Goal: Task Accomplishment & Management: Manage account settings

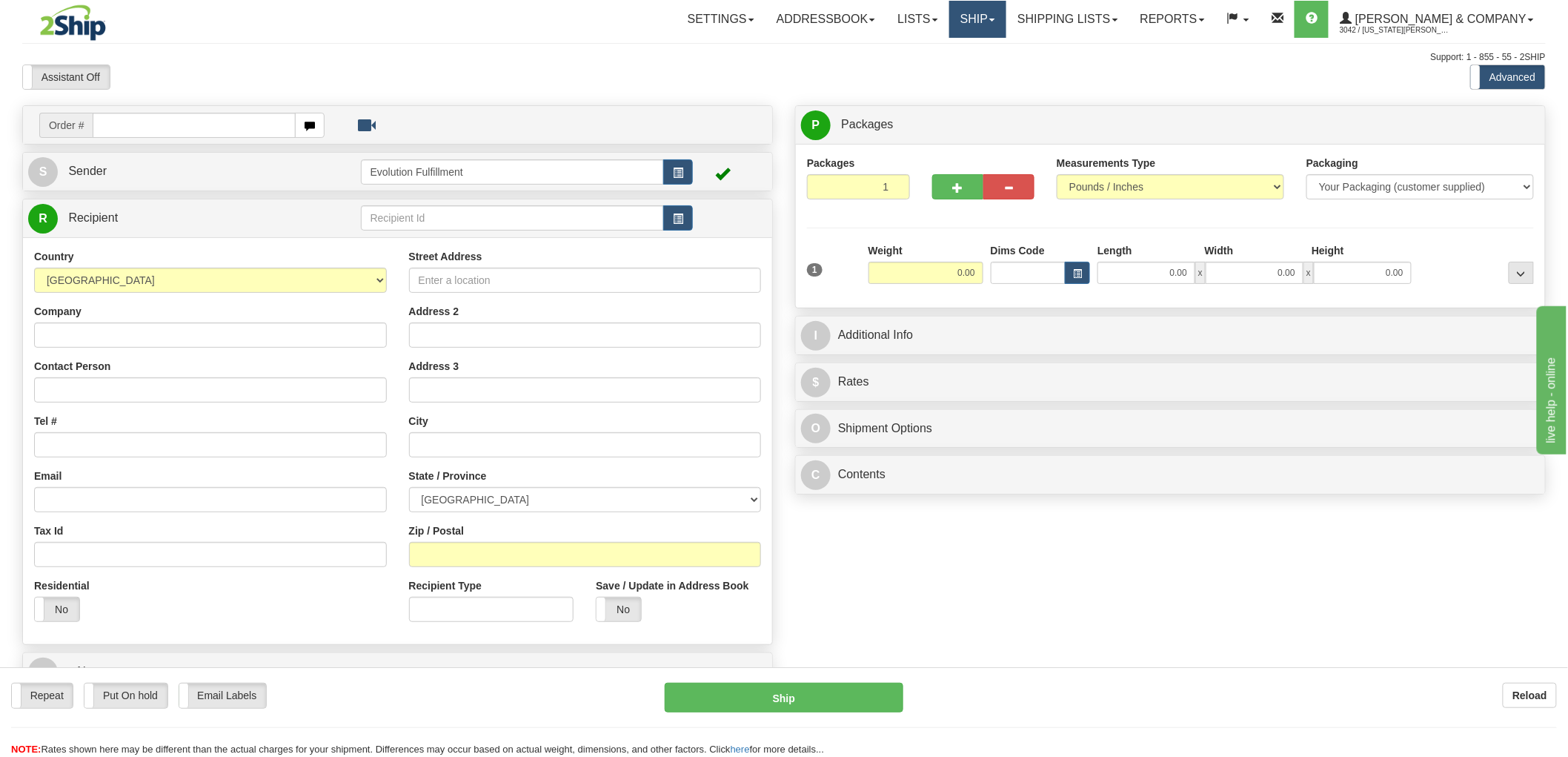
click at [1006, 11] on link "Ship" at bounding box center [977, 19] width 57 height 37
click at [1005, 63] on link "OnHold / Order Queue" at bounding box center [938, 71] width 134 height 19
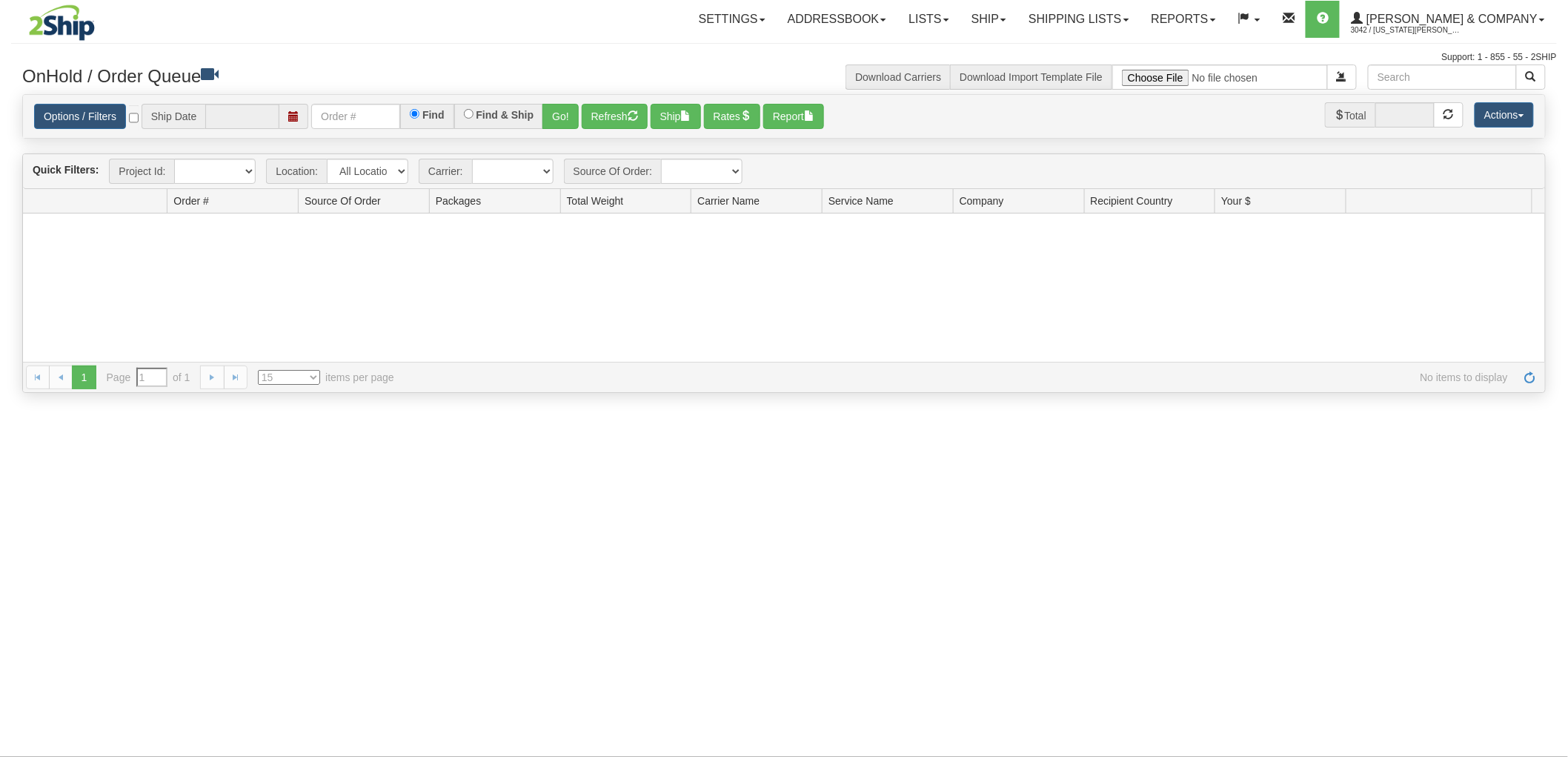
type input "[DATE]"
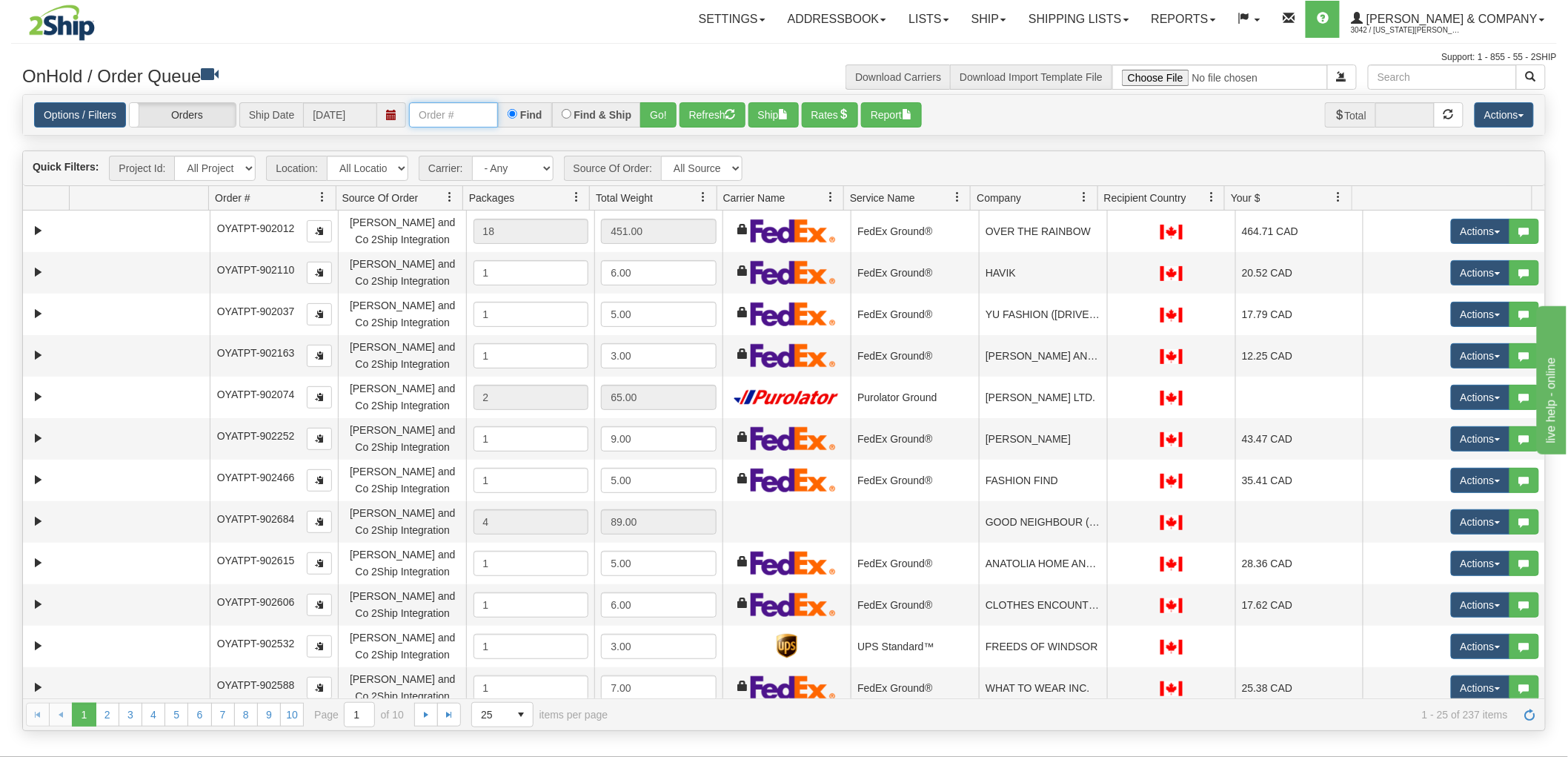
click at [453, 113] on input "text" at bounding box center [454, 115] width 89 height 25
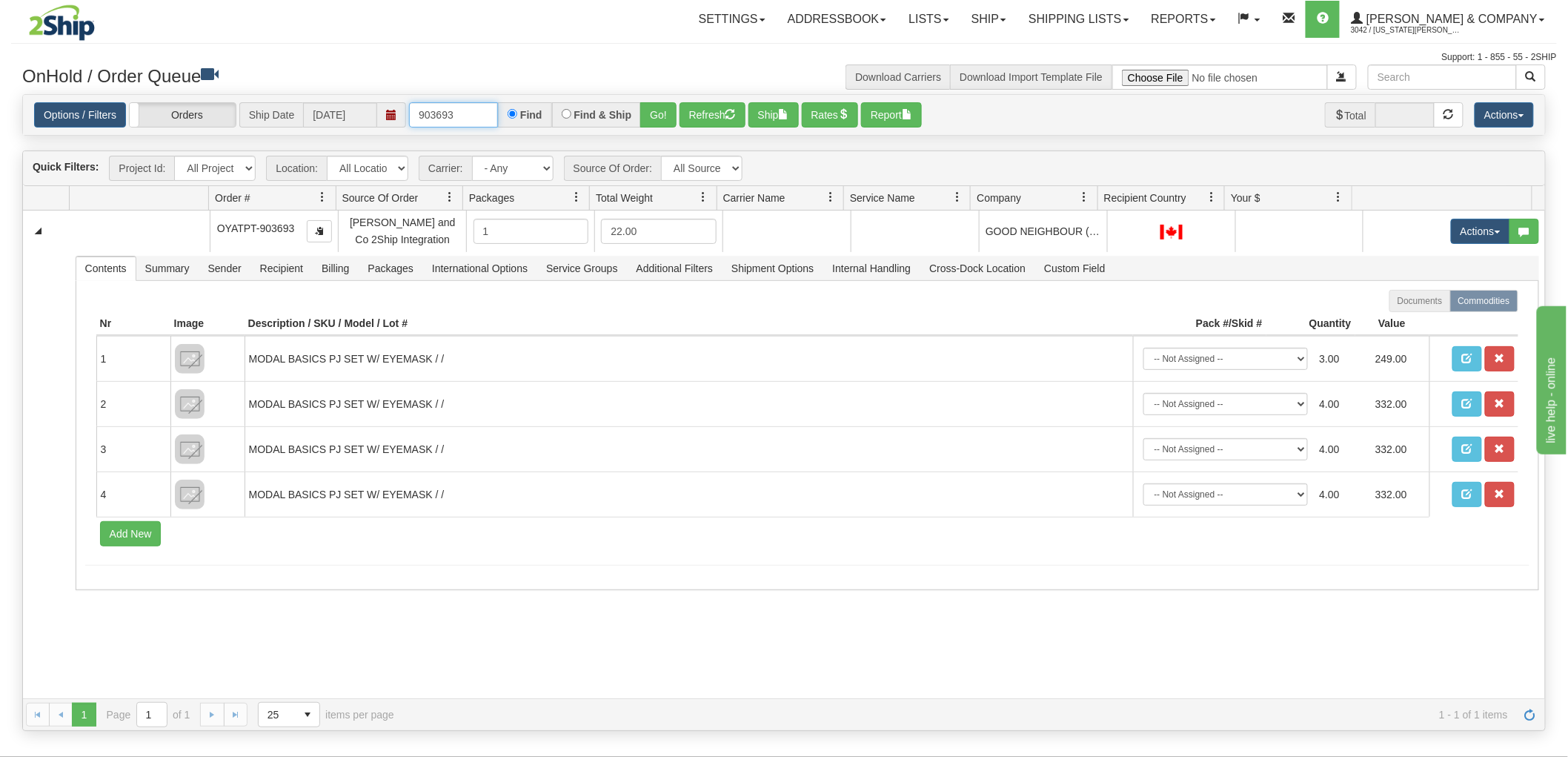
click at [453, 113] on input "903693" at bounding box center [454, 115] width 89 height 25
type input "903694"
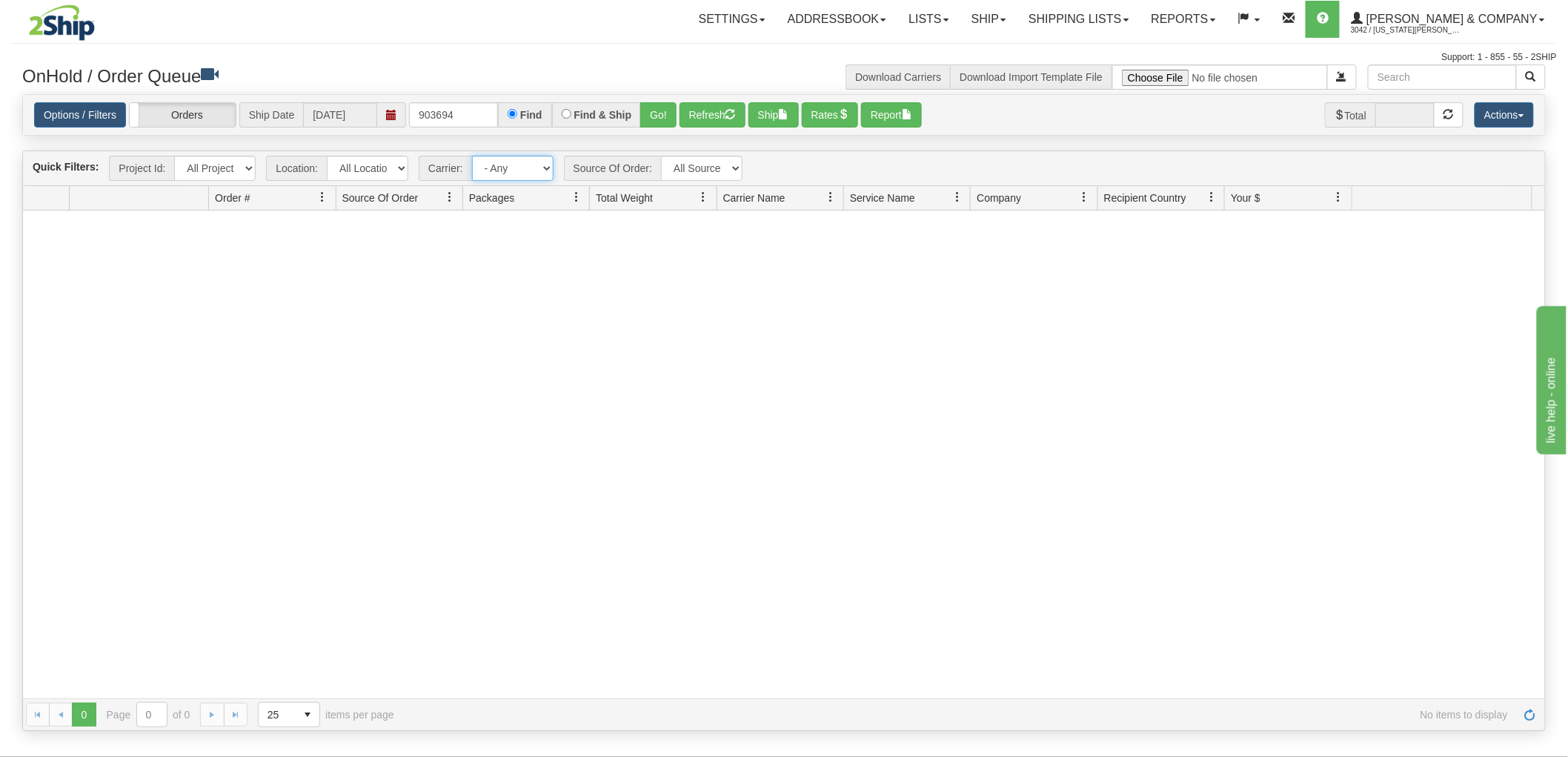
click at [514, 172] on select "- Any - Has NO carrier assigned - Has a carrier assigned Purolator FedEx Expres…" at bounding box center [513, 168] width 82 height 25
click at [720, 162] on select "All Sources [PERSON_NAME] and Co 2Ship Integration" at bounding box center [701, 168] width 82 height 25
select select "[PERSON_NAME] and Co 2Ship Integration"
click at [661, 155] on select "All Sources [PERSON_NAME] and Co 2Ship Integration" at bounding box center [701, 168] width 82 height 25
drag, startPoint x: 465, startPoint y: 124, endPoint x: -200, endPoint y: 151, distance: 665.5
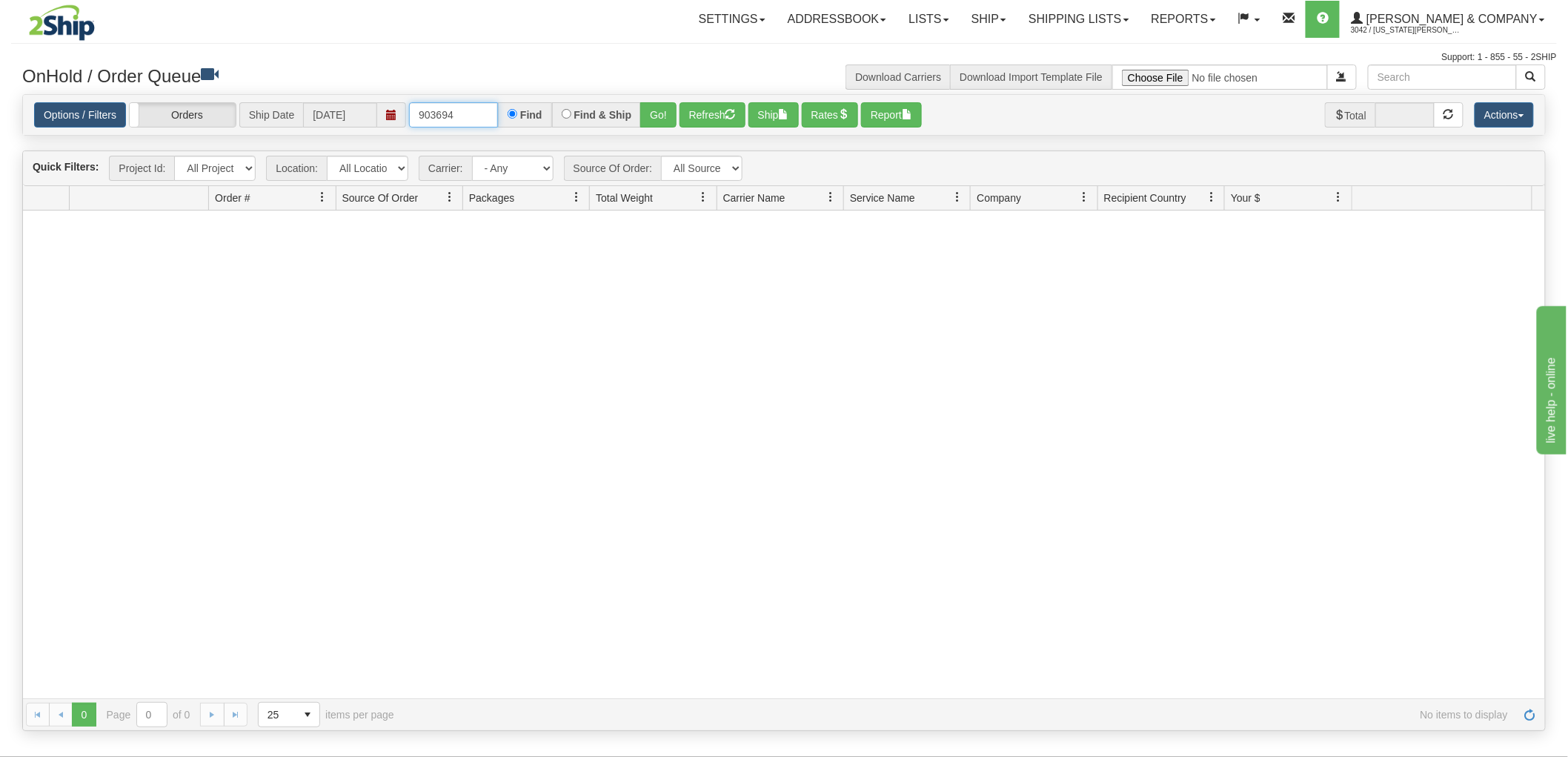
click at [0, 151] on html "Toggle navigation Settings Shipping Preferences New Recipients" at bounding box center [784, 378] width 1568 height 757
click at [662, 122] on button "Go!" at bounding box center [659, 115] width 36 height 25
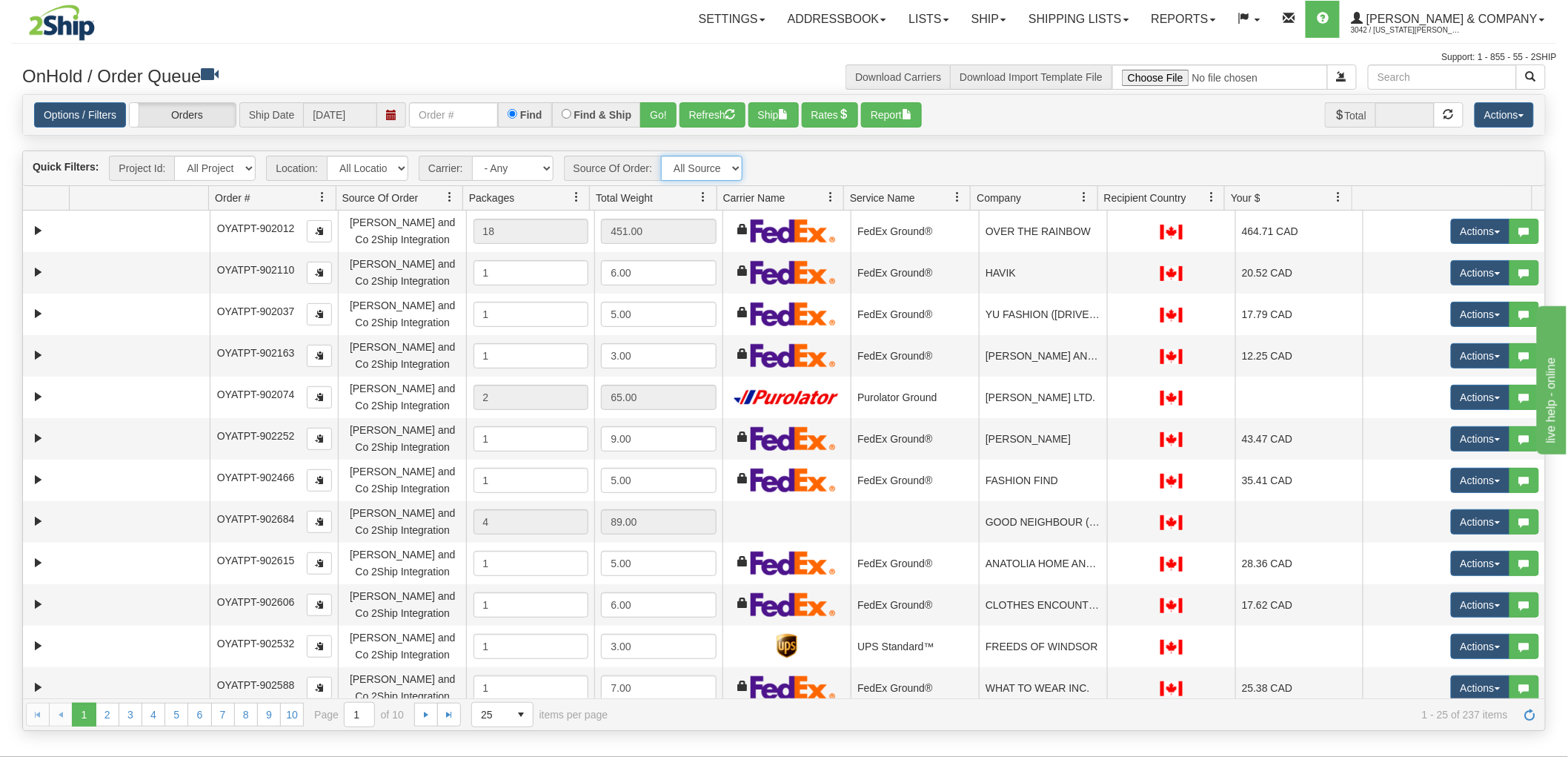
click at [678, 165] on select "All Sources [PERSON_NAME] and Co 2Ship Integration" at bounding box center [701, 168] width 82 height 25
select select "grid toolbar"
click at [661, 155] on select "All Sources [PERSON_NAME] and Co 2Ship Integration" at bounding box center [701, 168] width 82 height 25
click at [318, 193] on span at bounding box center [323, 197] width 12 height 12
click at [512, 719] on span "select" at bounding box center [521, 714] width 24 height 24
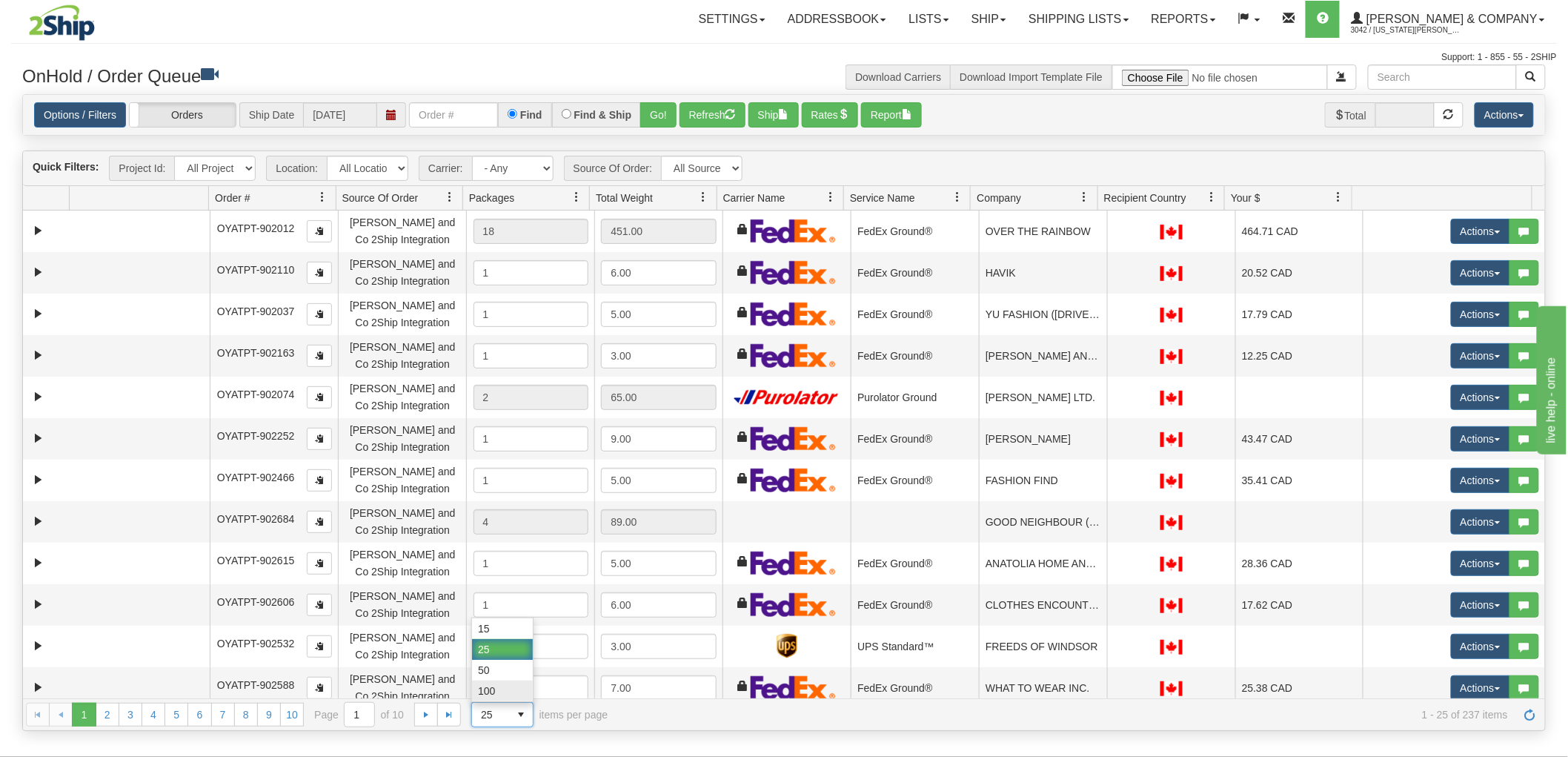
click at [494, 690] on span "100" at bounding box center [486, 691] width 17 height 15
click at [324, 202] on span at bounding box center [323, 197] width 12 height 12
click at [345, 235] on span "Sort Ascending" at bounding box center [377, 230] width 77 height 15
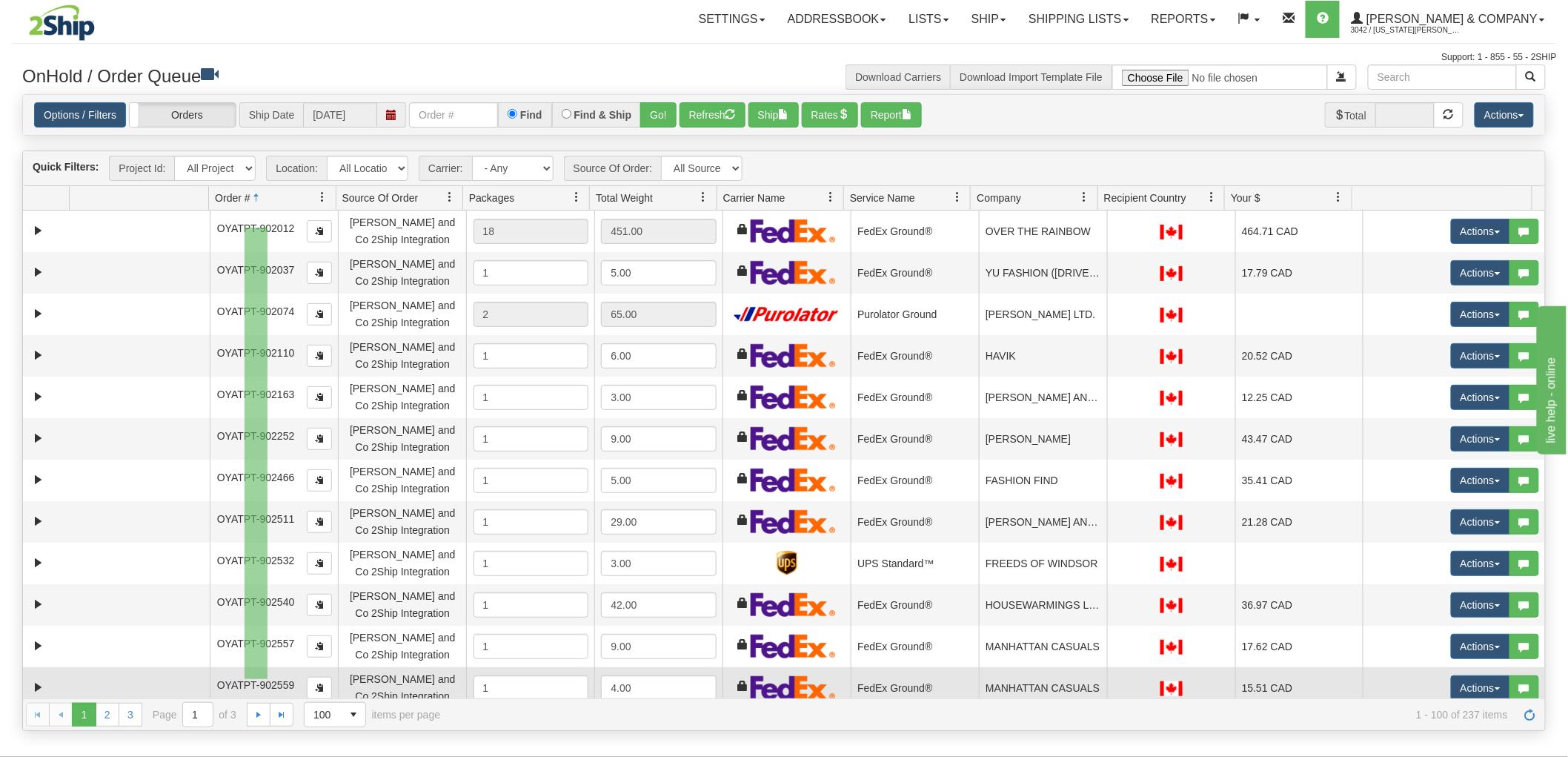
drag, startPoint x: 244, startPoint y: 228, endPoint x: 268, endPoint y: 679, distance: 451.6
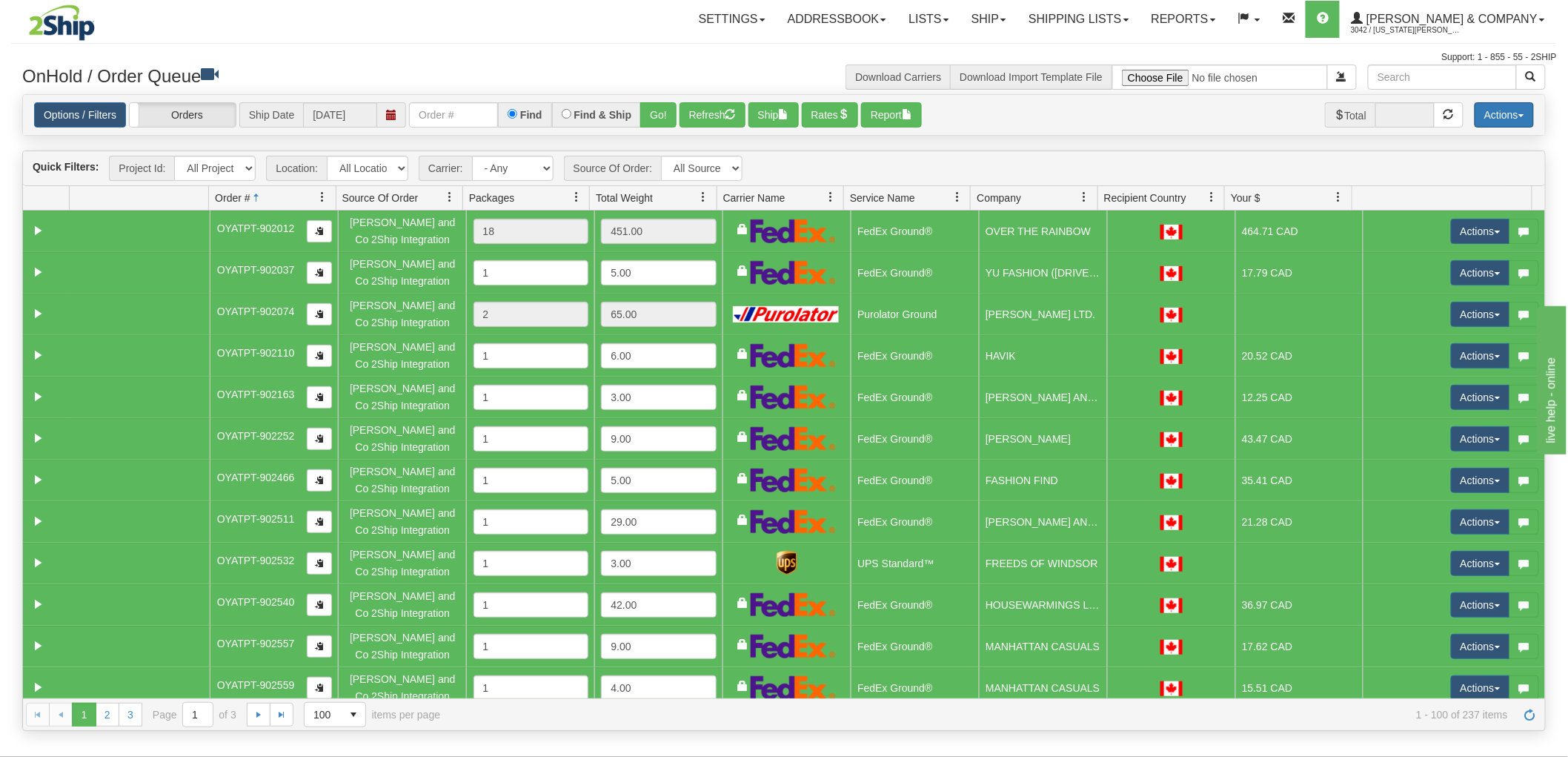
click at [1501, 116] on button "Actions" at bounding box center [1504, 115] width 59 height 25
click at [1471, 230] on link "Delete Selected" at bounding box center [1470, 233] width 124 height 19
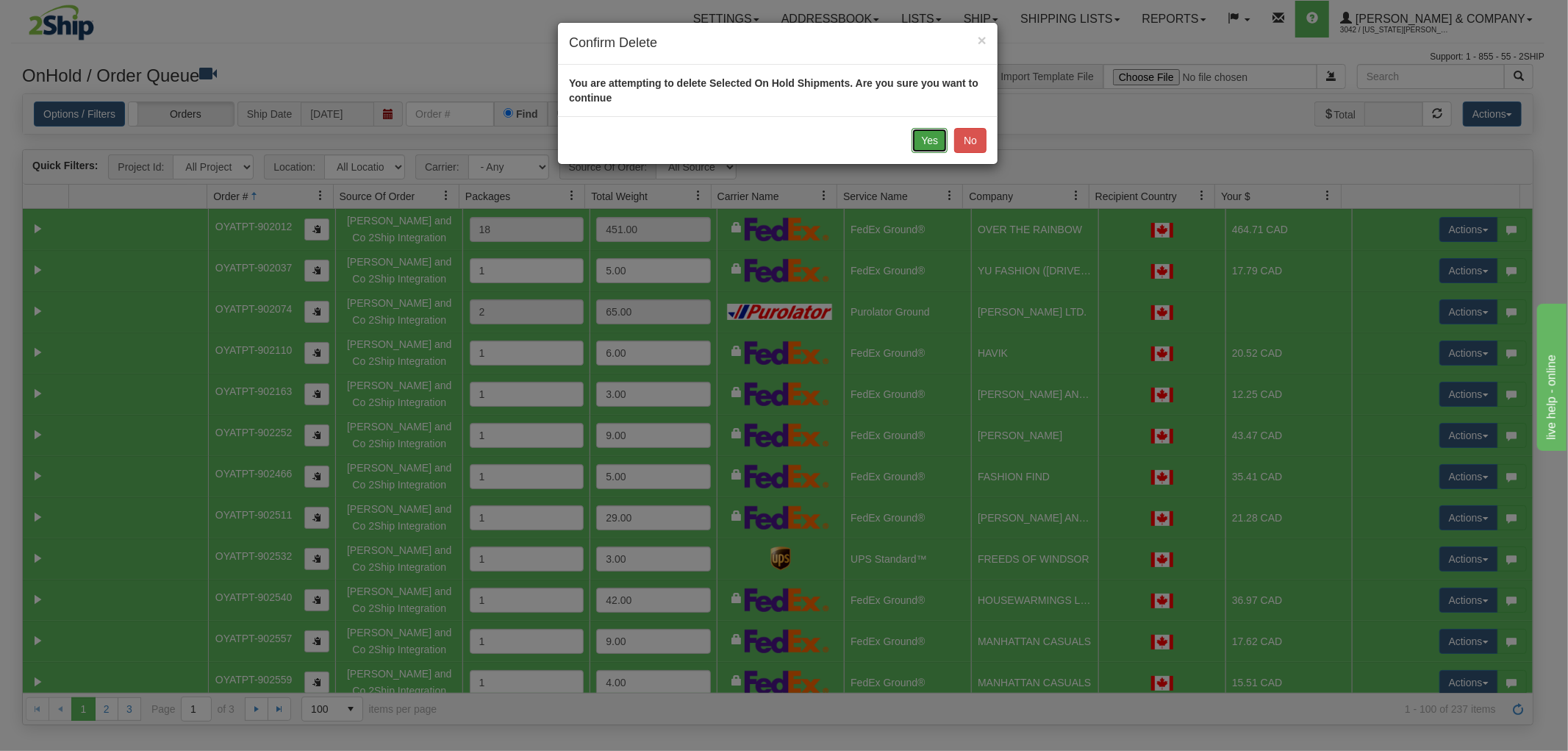
click at [940, 137] on button "Yes" at bounding box center [930, 140] width 36 height 25
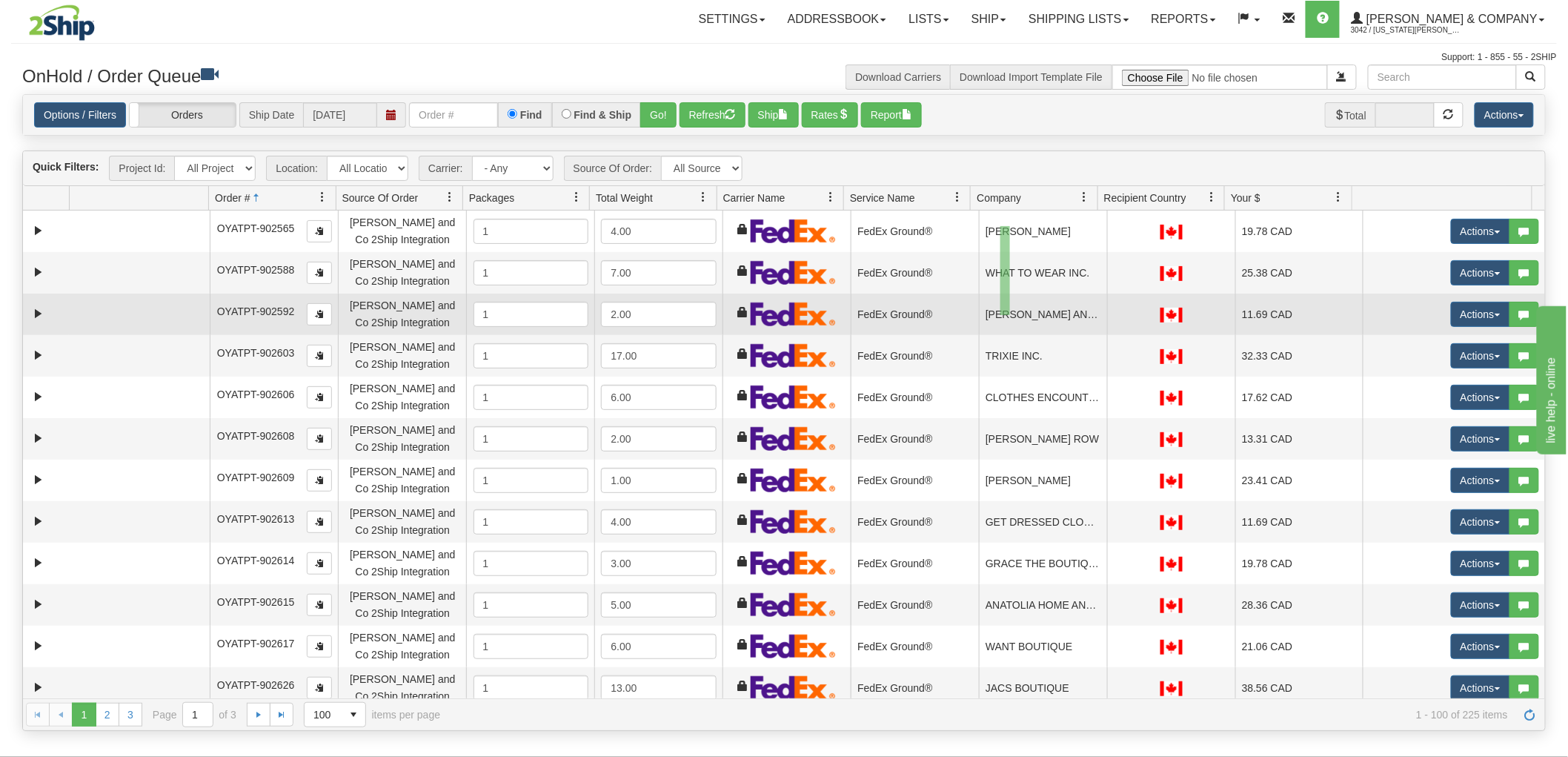
drag, startPoint x: 1000, startPoint y: 226, endPoint x: 1010, endPoint y: 315, distance: 89.6
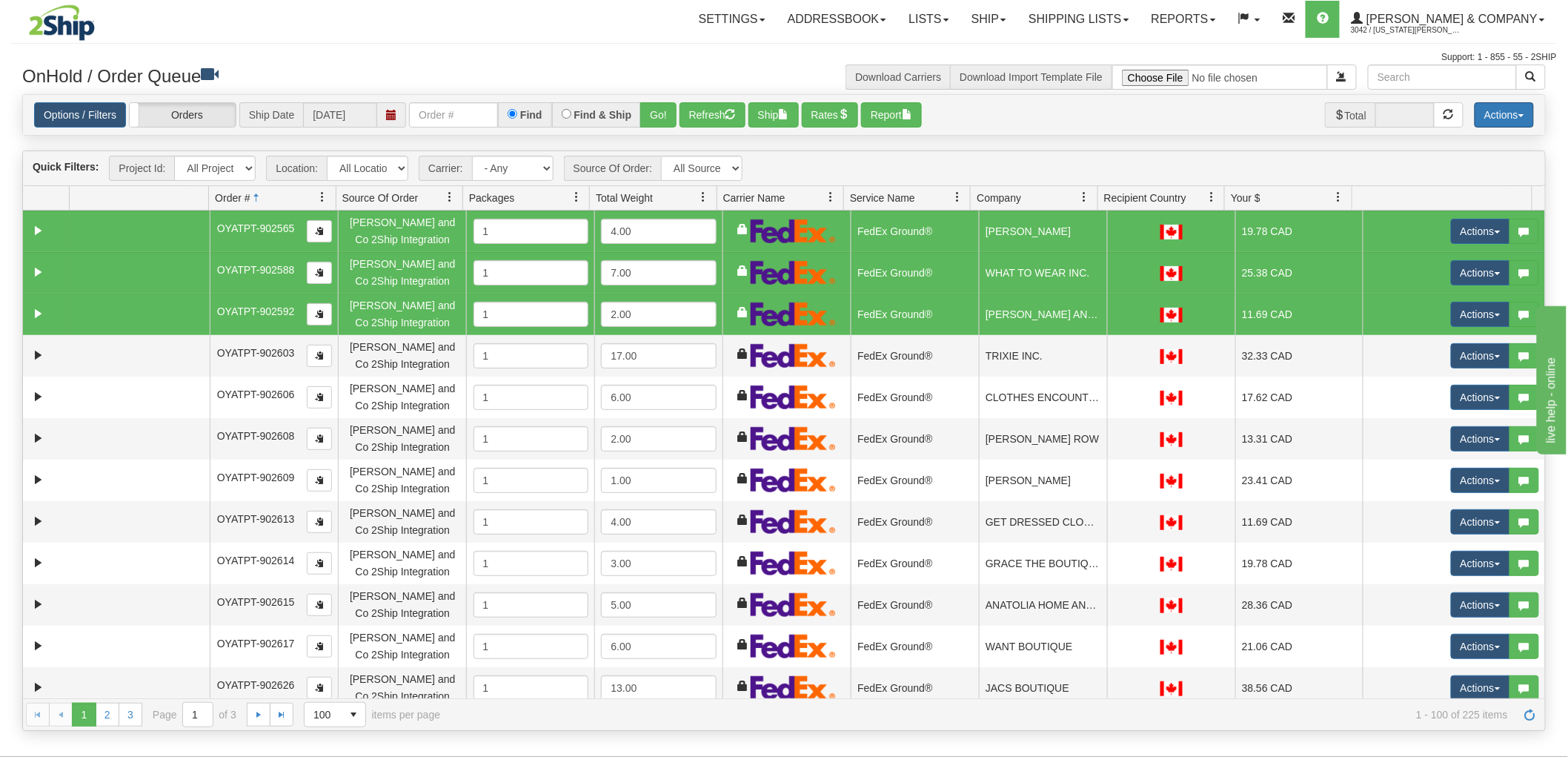
click at [1491, 115] on button "Actions" at bounding box center [1504, 115] width 59 height 25
click at [1465, 235] on link "Delete Selected" at bounding box center [1470, 233] width 124 height 19
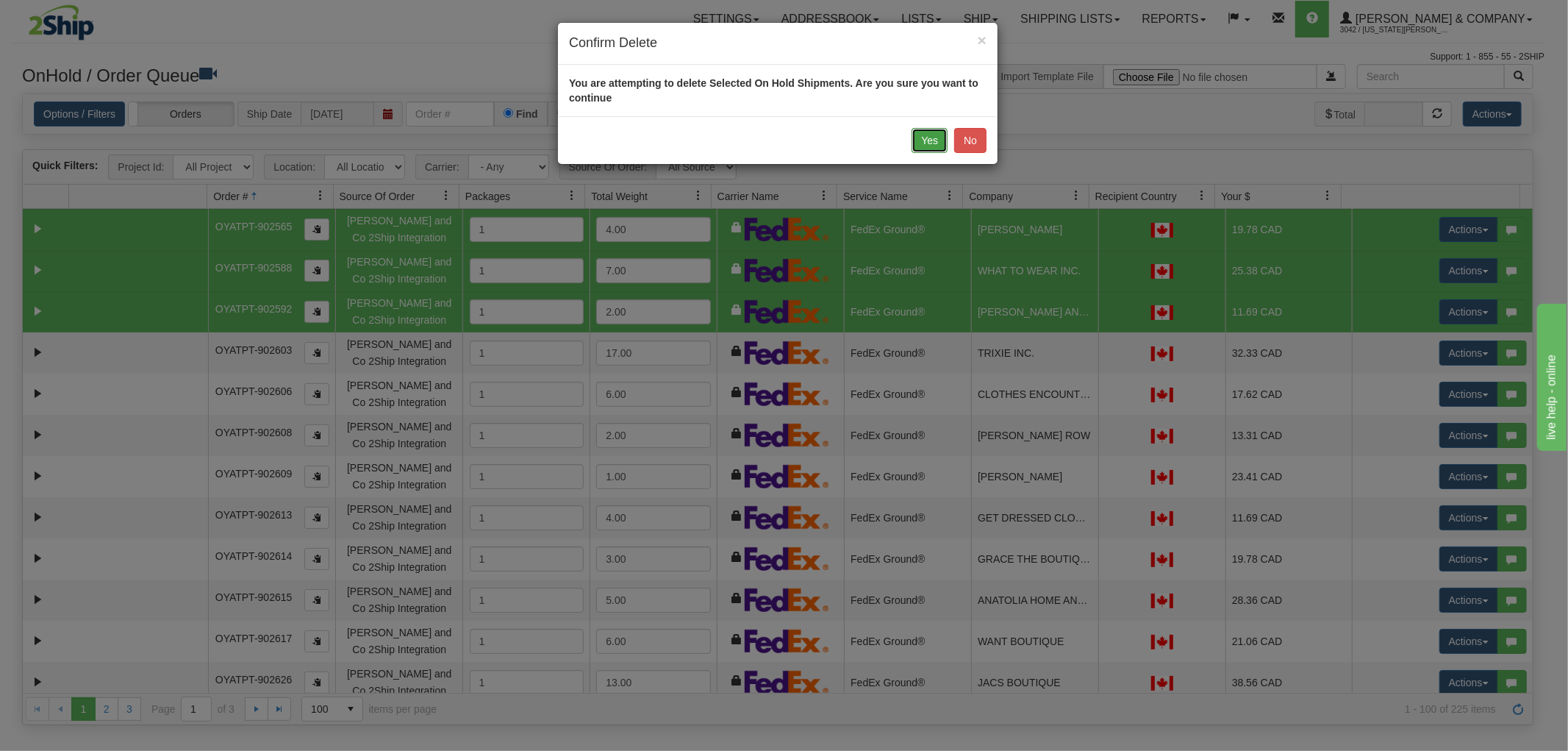
click at [924, 142] on button "Yes" at bounding box center [930, 140] width 36 height 25
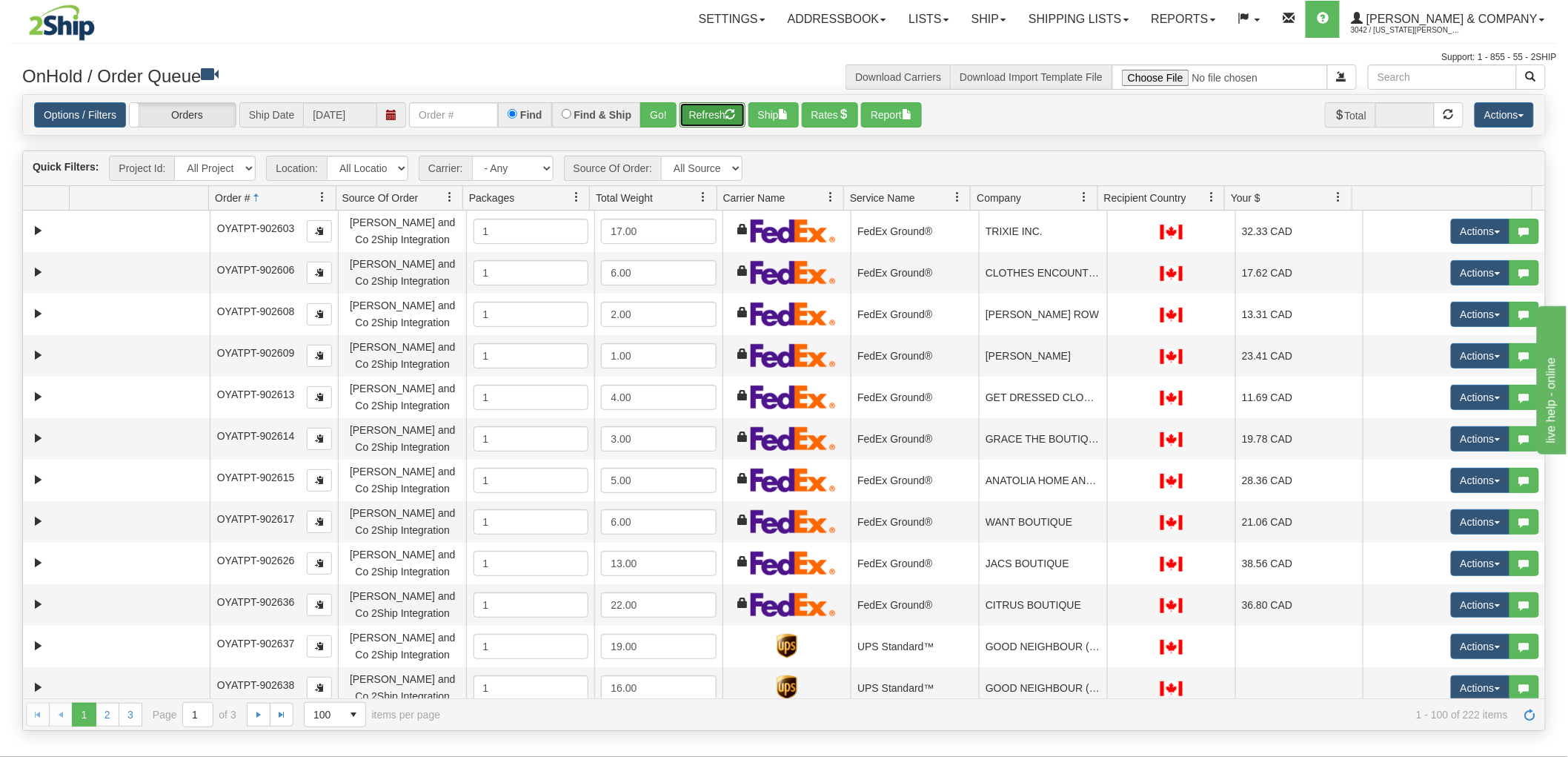
click at [731, 109] on span "button" at bounding box center [730, 113] width 10 height 10
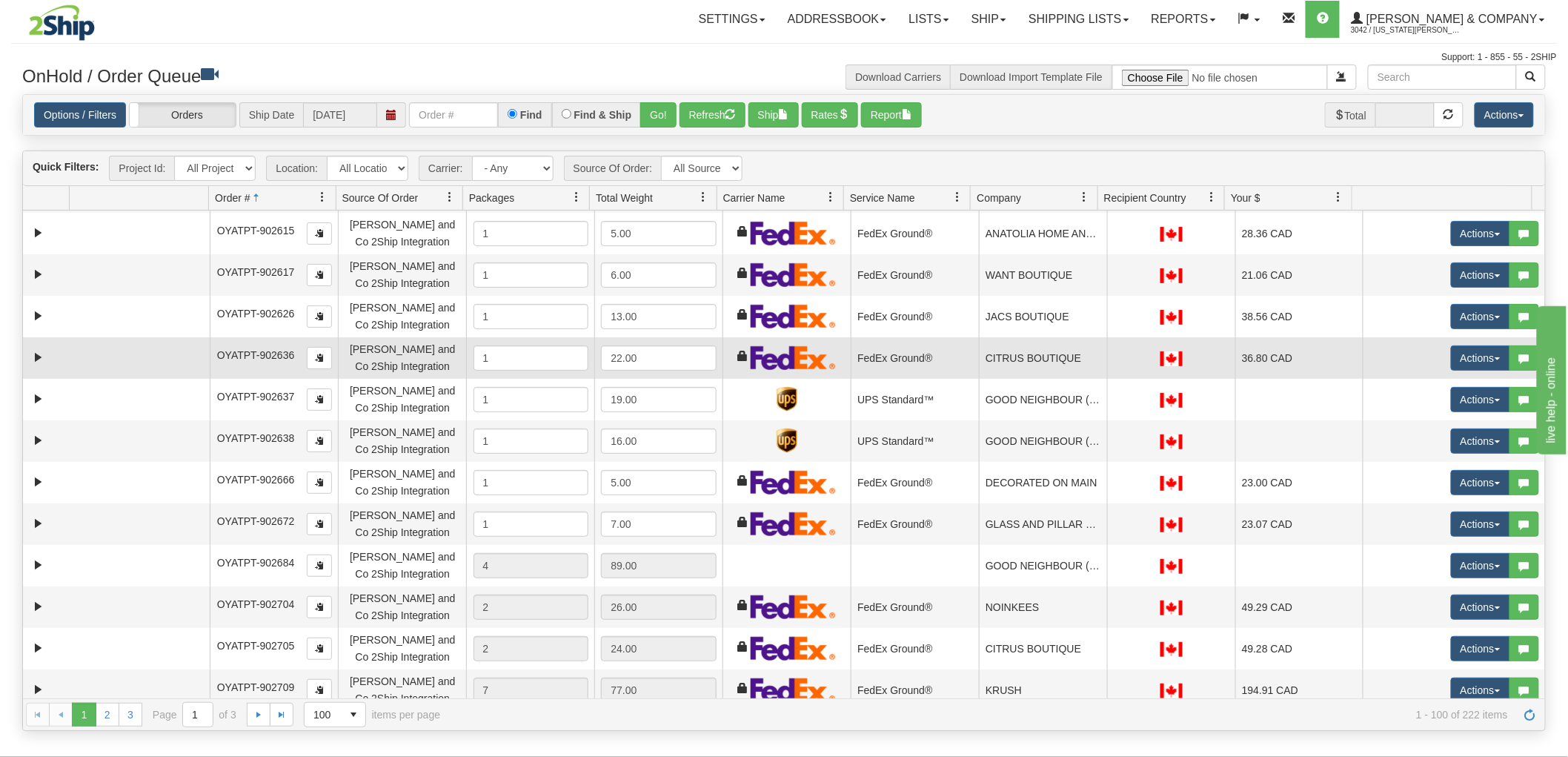
scroll to position [164, 0]
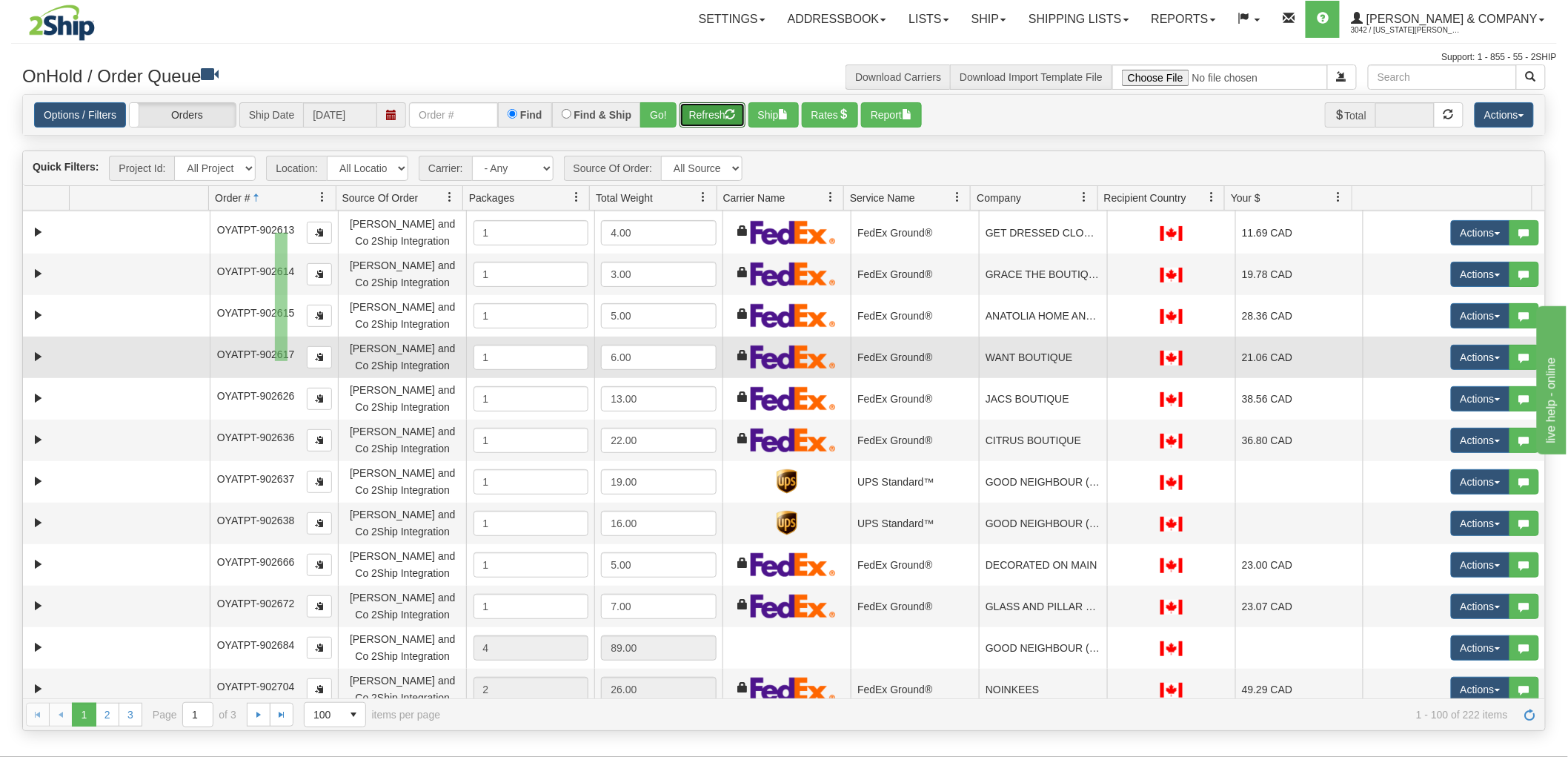
drag, startPoint x: 275, startPoint y: 232, endPoint x: 288, endPoint y: 361, distance: 129.7
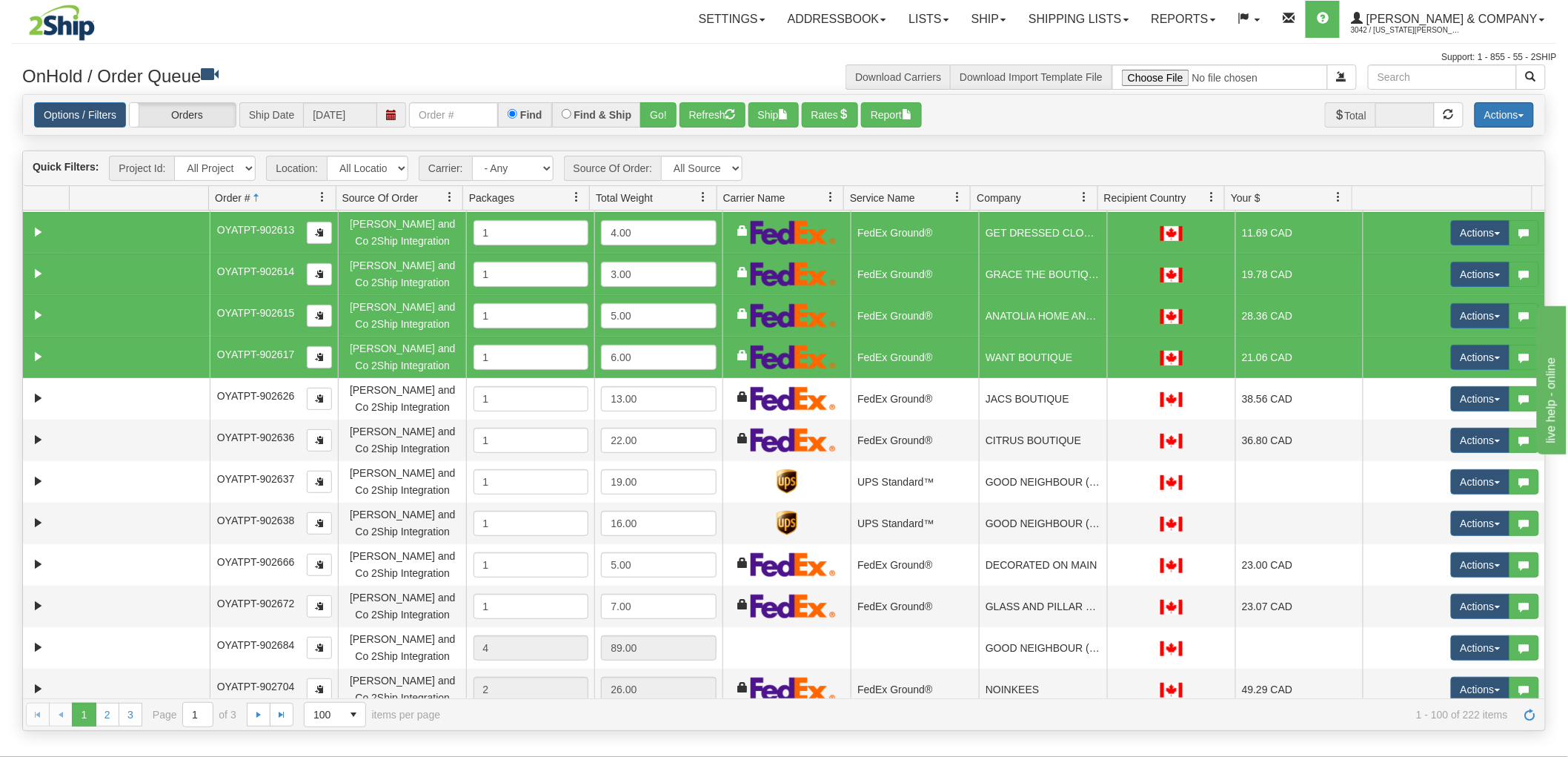
click at [1506, 119] on button "Actions" at bounding box center [1504, 115] width 59 height 25
click at [1465, 231] on link "Delete Selected" at bounding box center [1470, 233] width 124 height 19
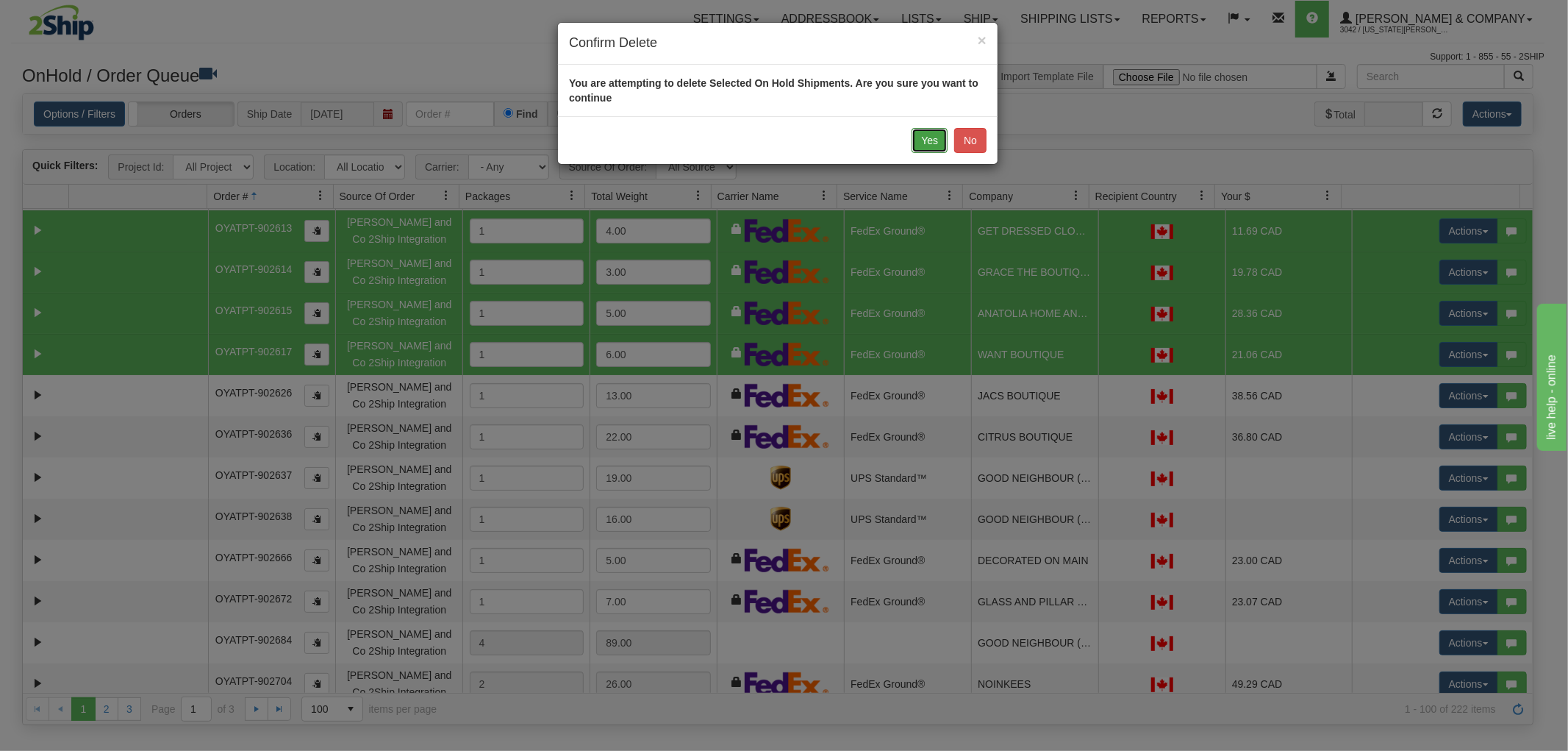
click at [924, 135] on button "Yes" at bounding box center [930, 140] width 36 height 25
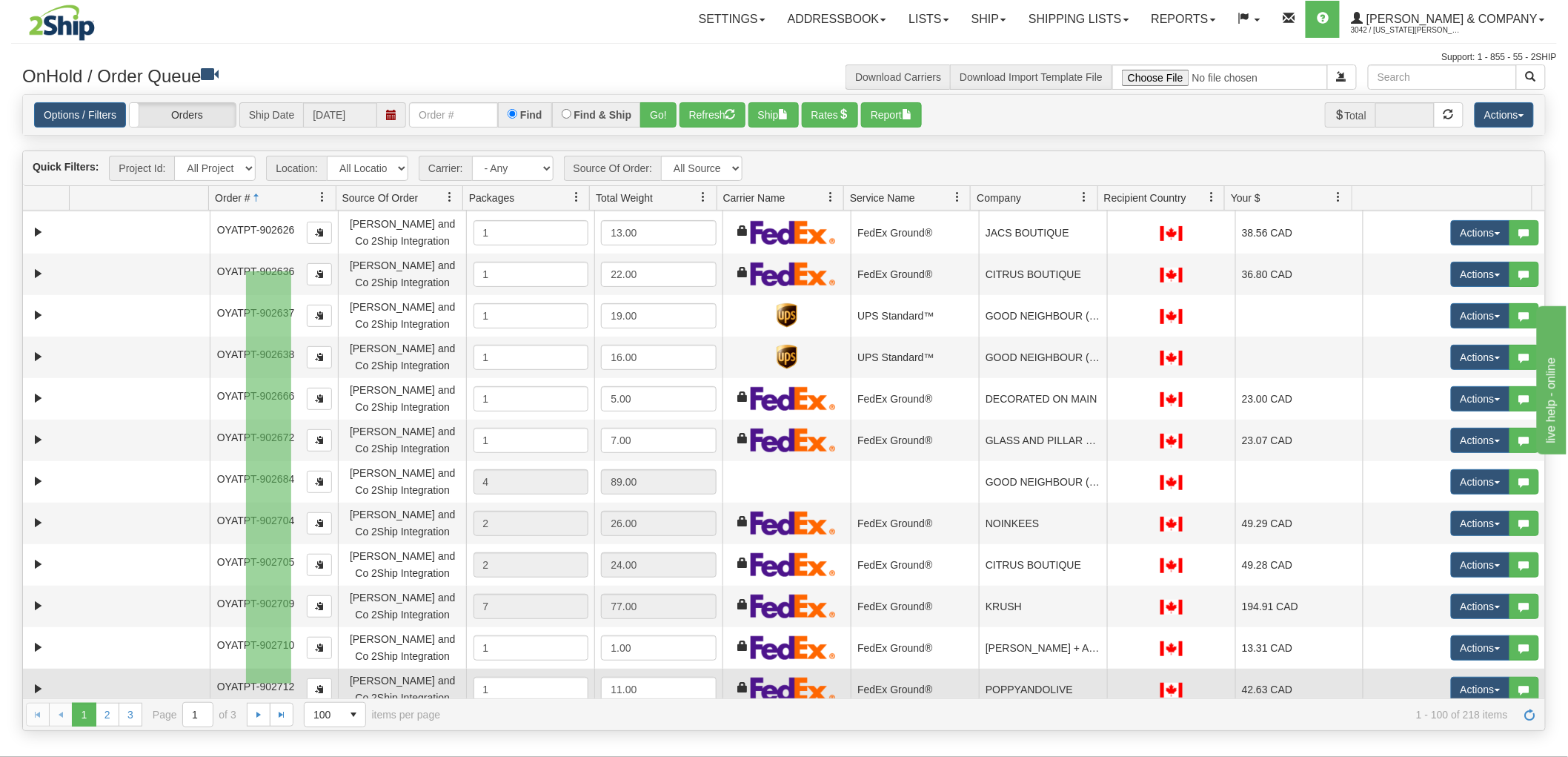
drag, startPoint x: 246, startPoint y: 271, endPoint x: 291, endPoint y: 683, distance: 414.5
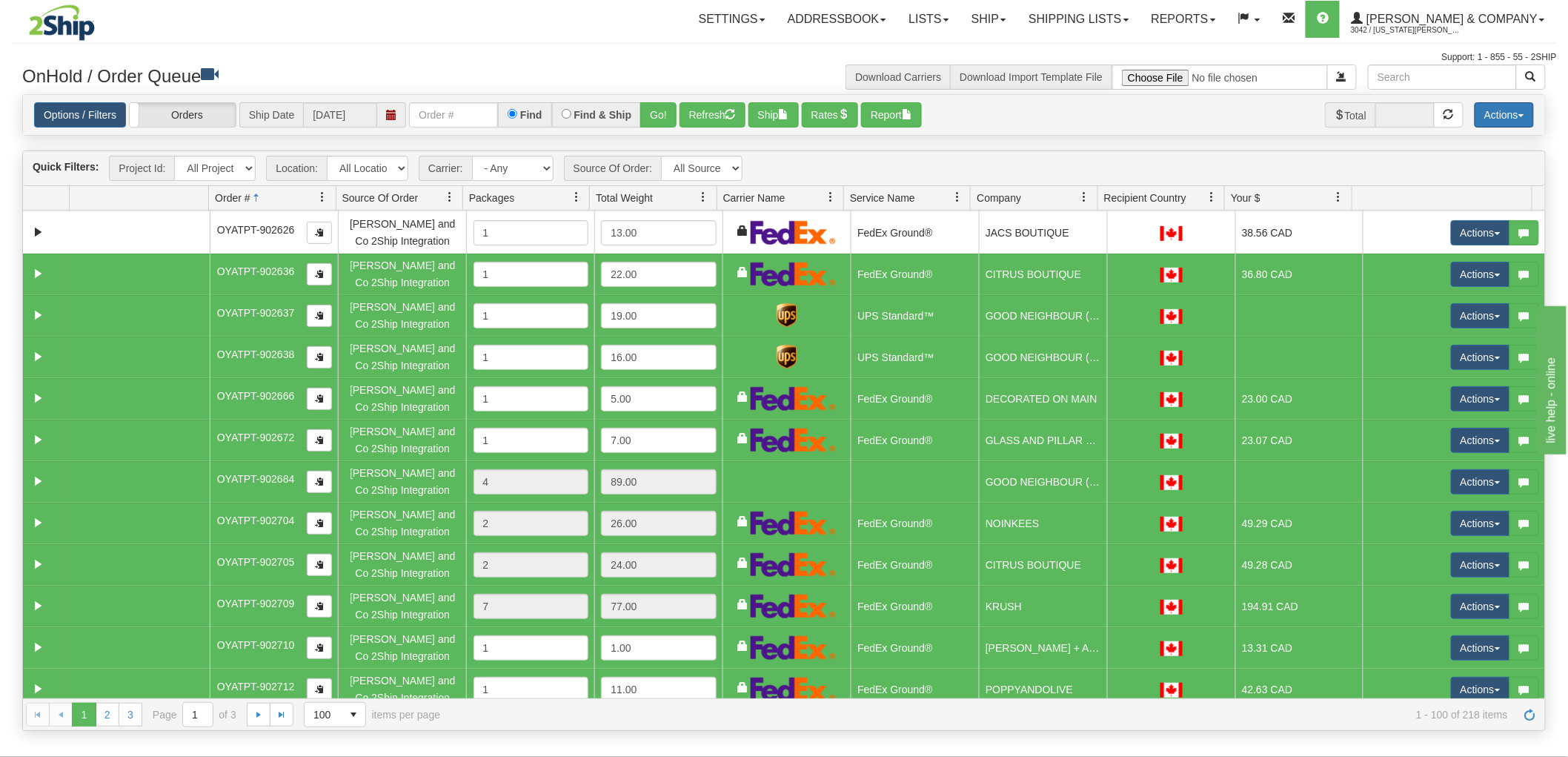
click at [1490, 116] on button "Actions" at bounding box center [1504, 115] width 59 height 25
click at [1451, 227] on link "Delete Selected" at bounding box center [1470, 233] width 124 height 19
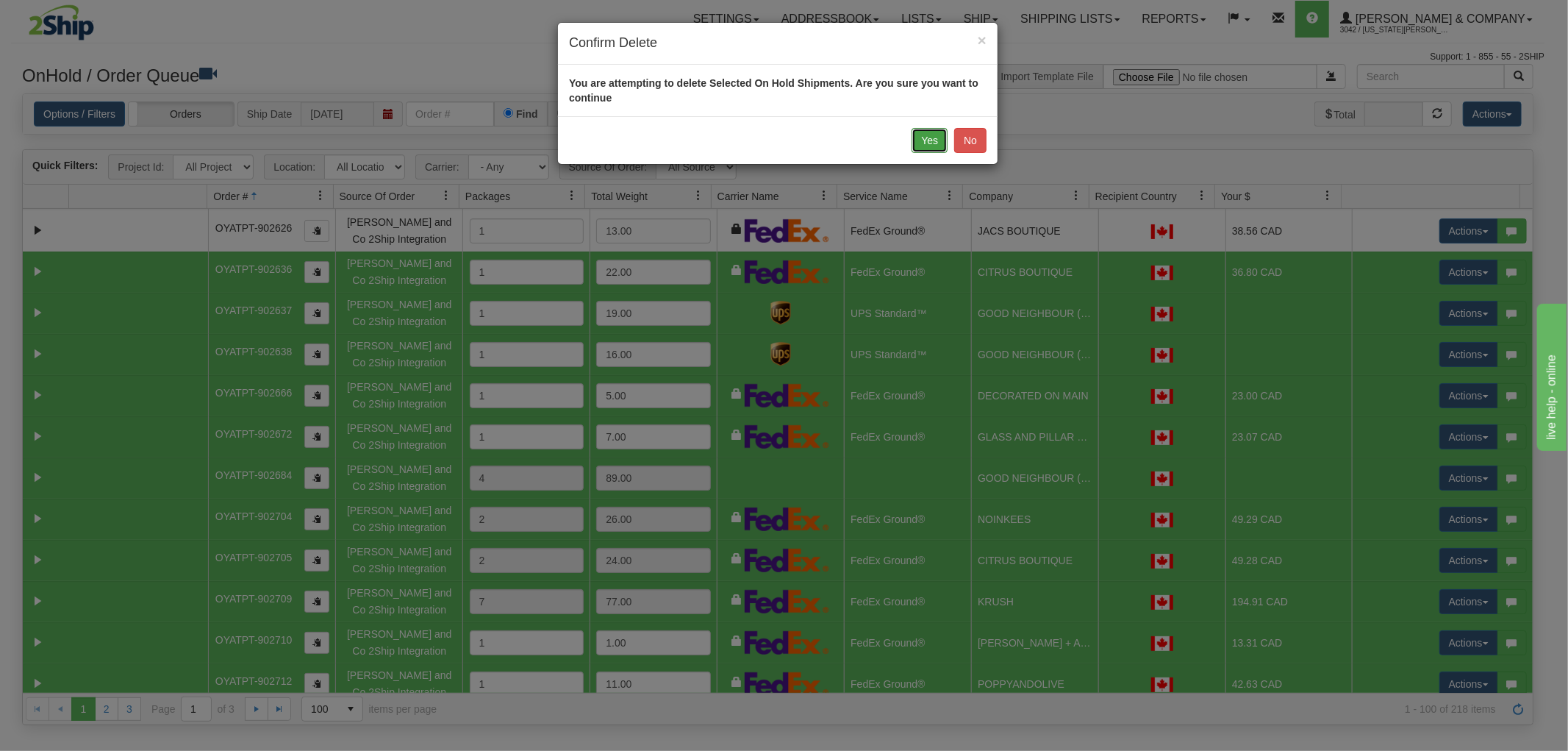
click at [917, 146] on button "Yes" at bounding box center [930, 140] width 36 height 25
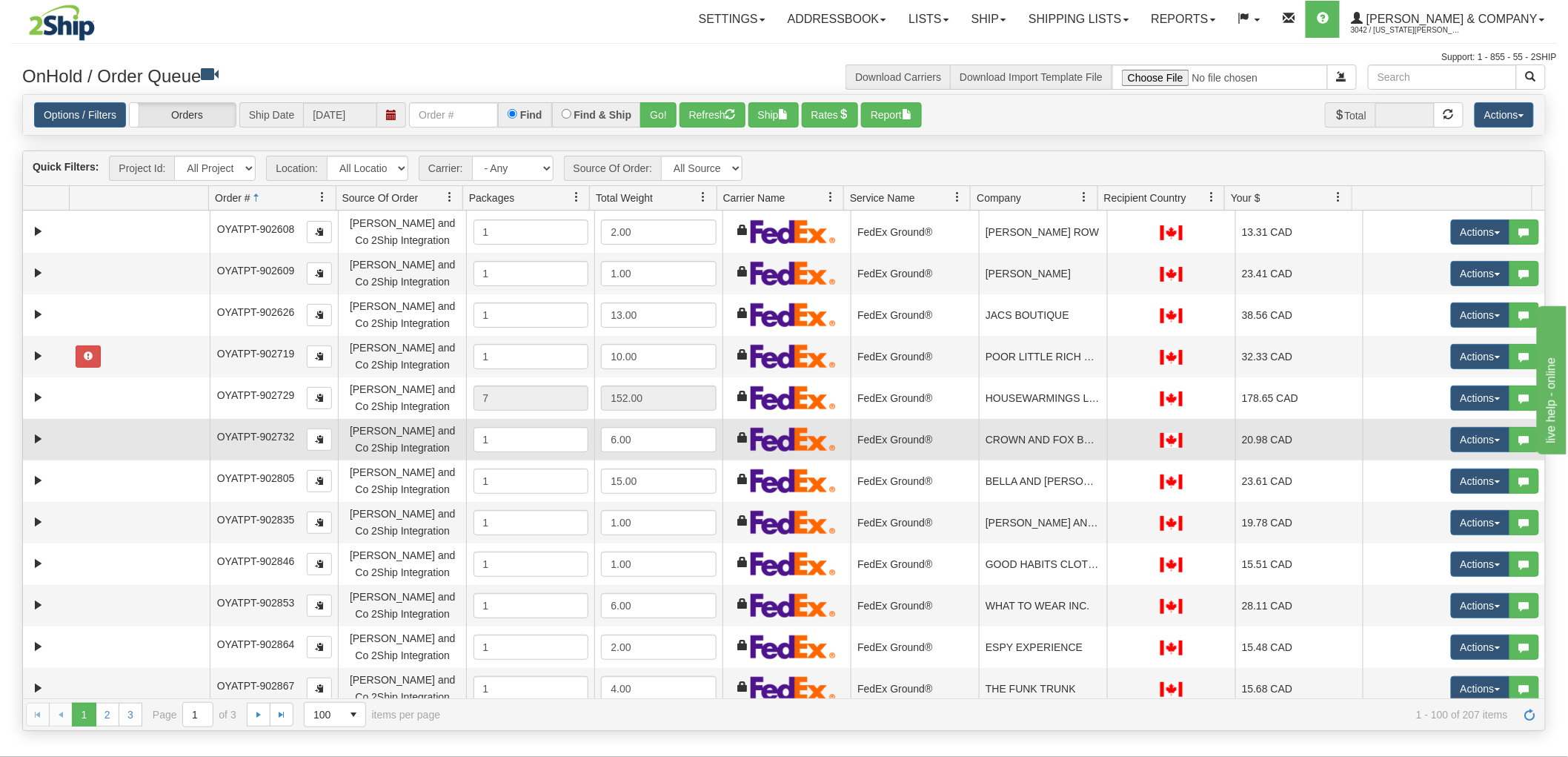
scroll to position [0, 0]
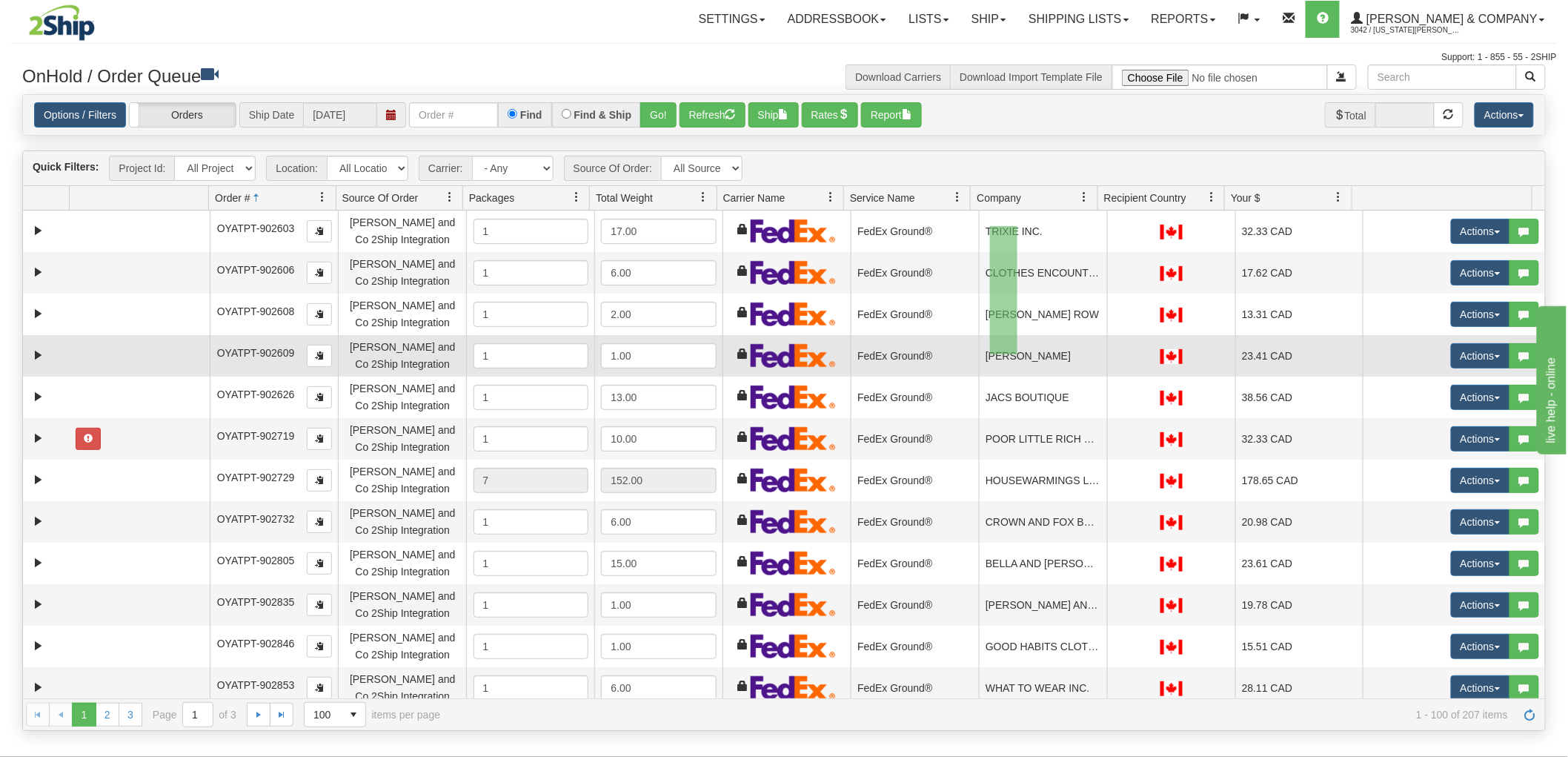
drag, startPoint x: 990, startPoint y: 226, endPoint x: 1017, endPoint y: 354, distance: 130.8
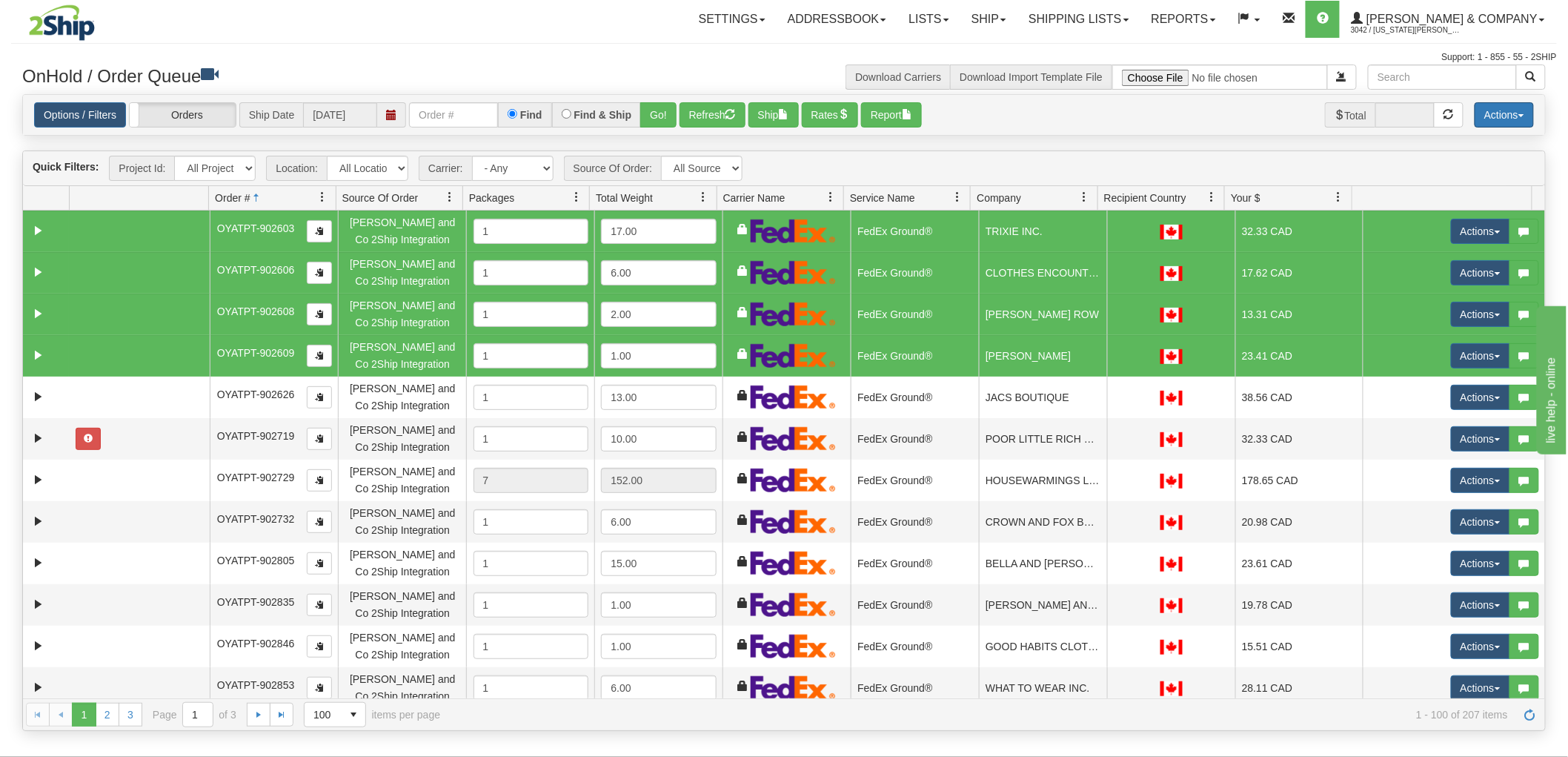
click at [1482, 122] on button "Actions" at bounding box center [1504, 115] width 59 height 25
click at [1455, 228] on link "Delete Selected" at bounding box center [1470, 233] width 124 height 19
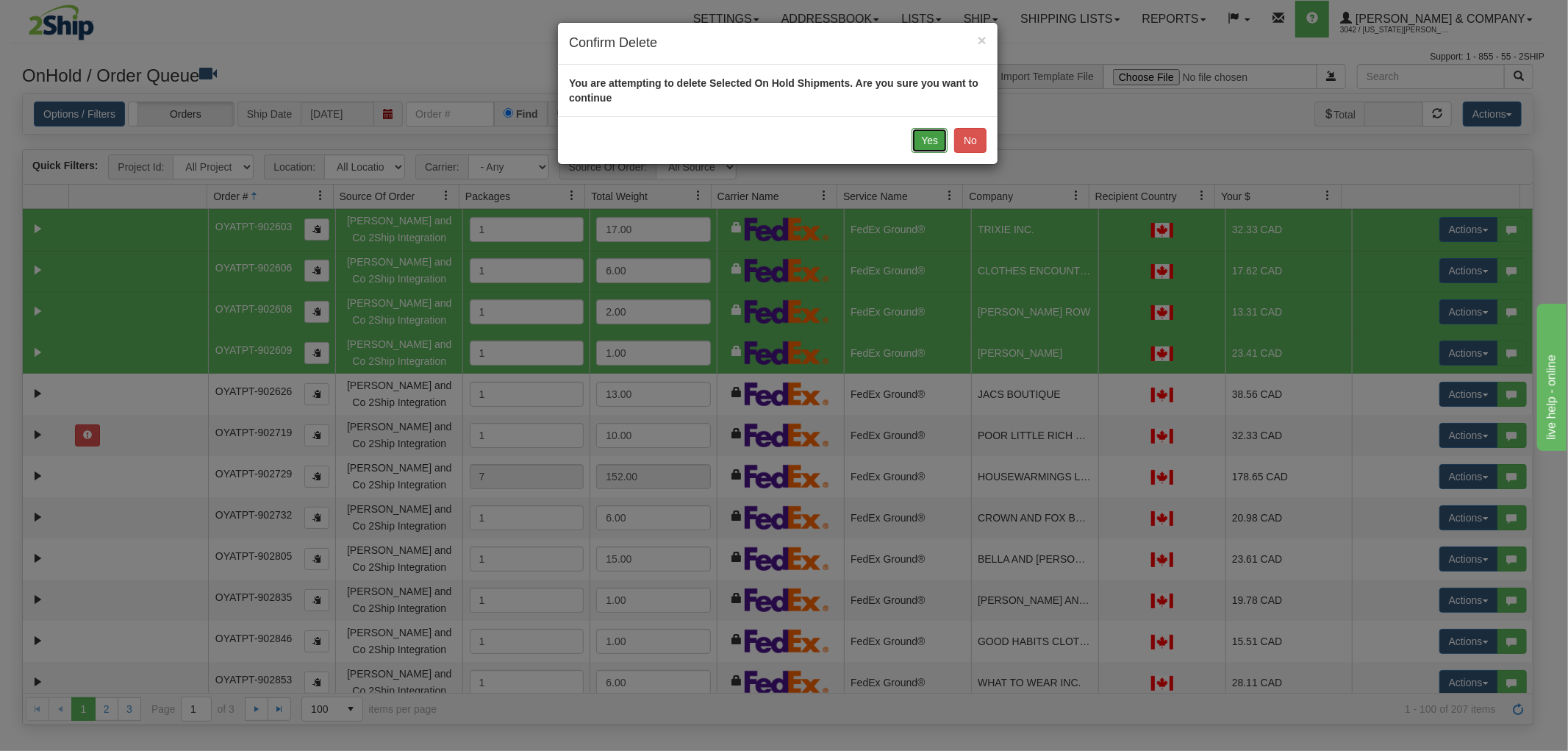
click at [915, 139] on button "Yes" at bounding box center [930, 140] width 36 height 25
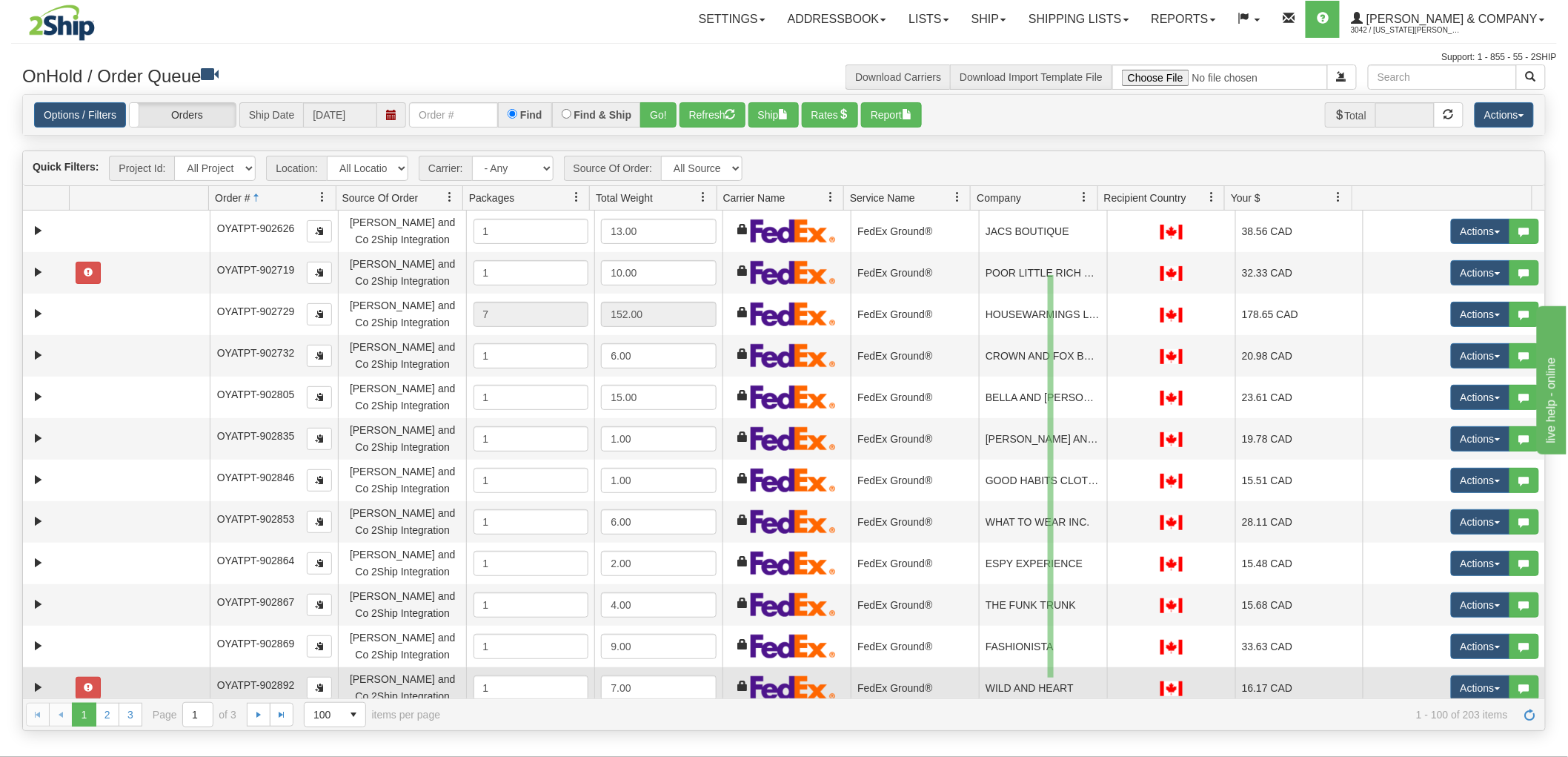
drag, startPoint x: 1048, startPoint y: 275, endPoint x: 1054, endPoint y: 677, distance: 402.0
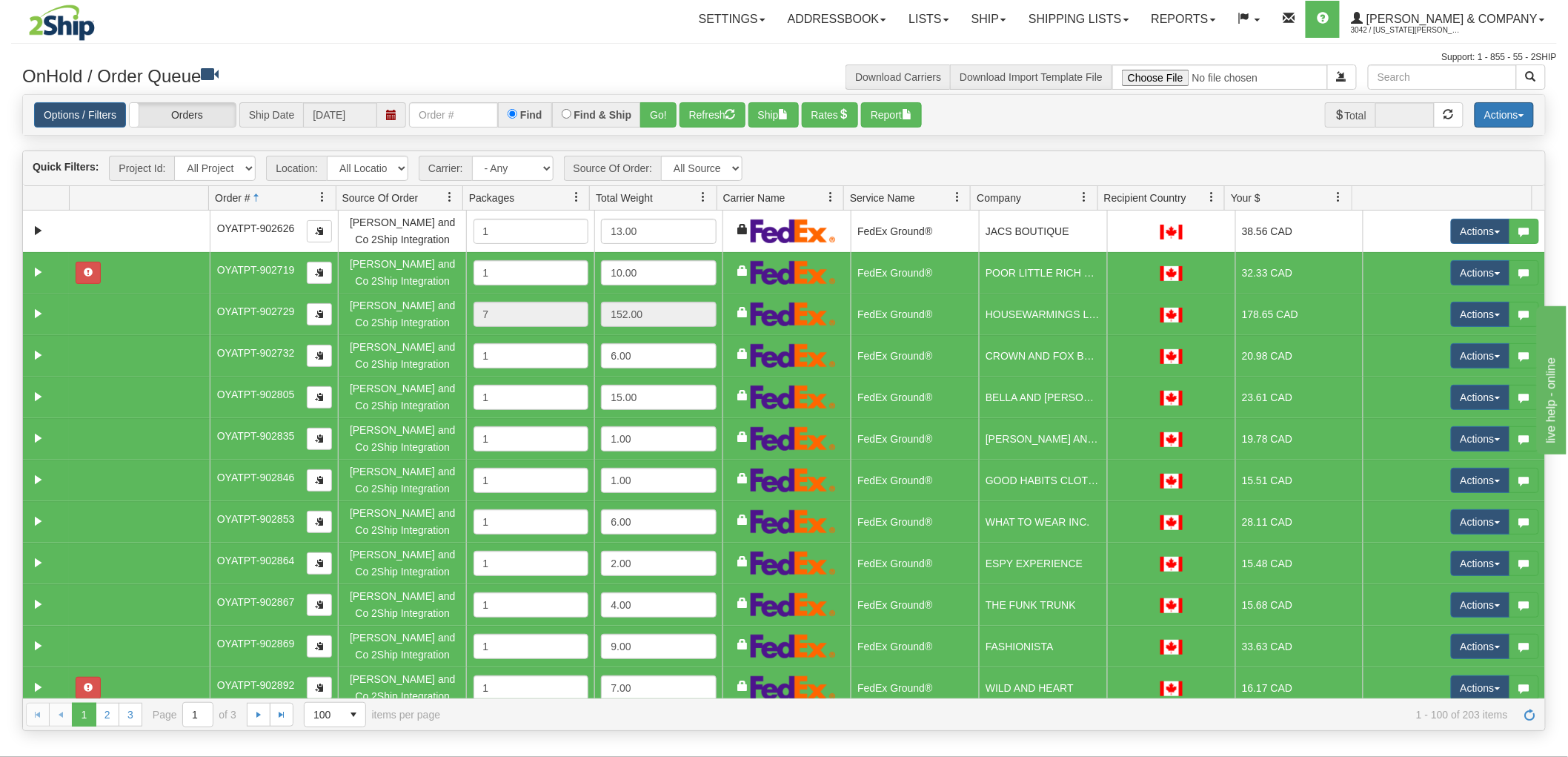
click at [1516, 103] on button "Actions" at bounding box center [1504, 115] width 59 height 25
click at [1468, 231] on link "Delete Selected" at bounding box center [1470, 233] width 124 height 19
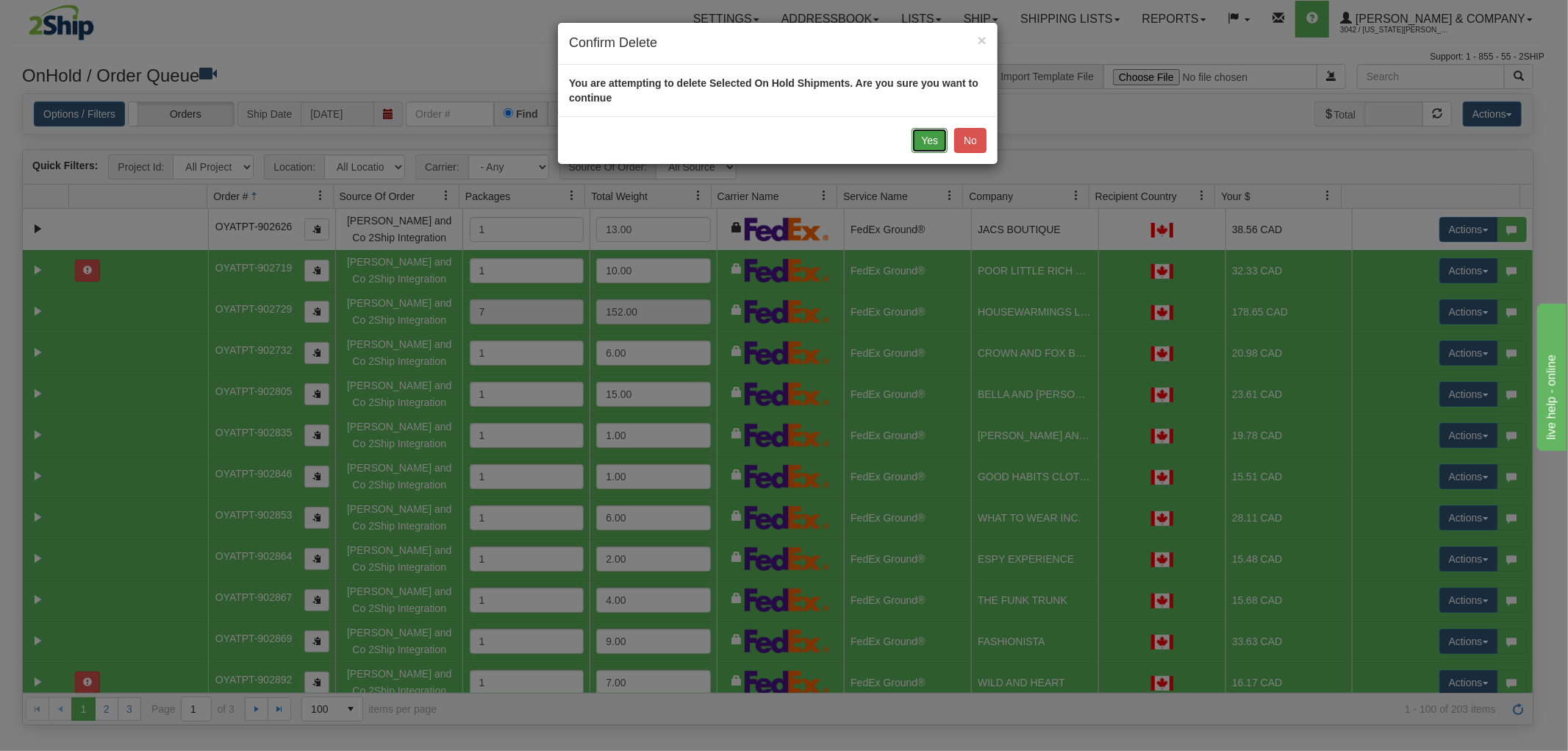
click at [916, 140] on button "Yes" at bounding box center [930, 140] width 36 height 25
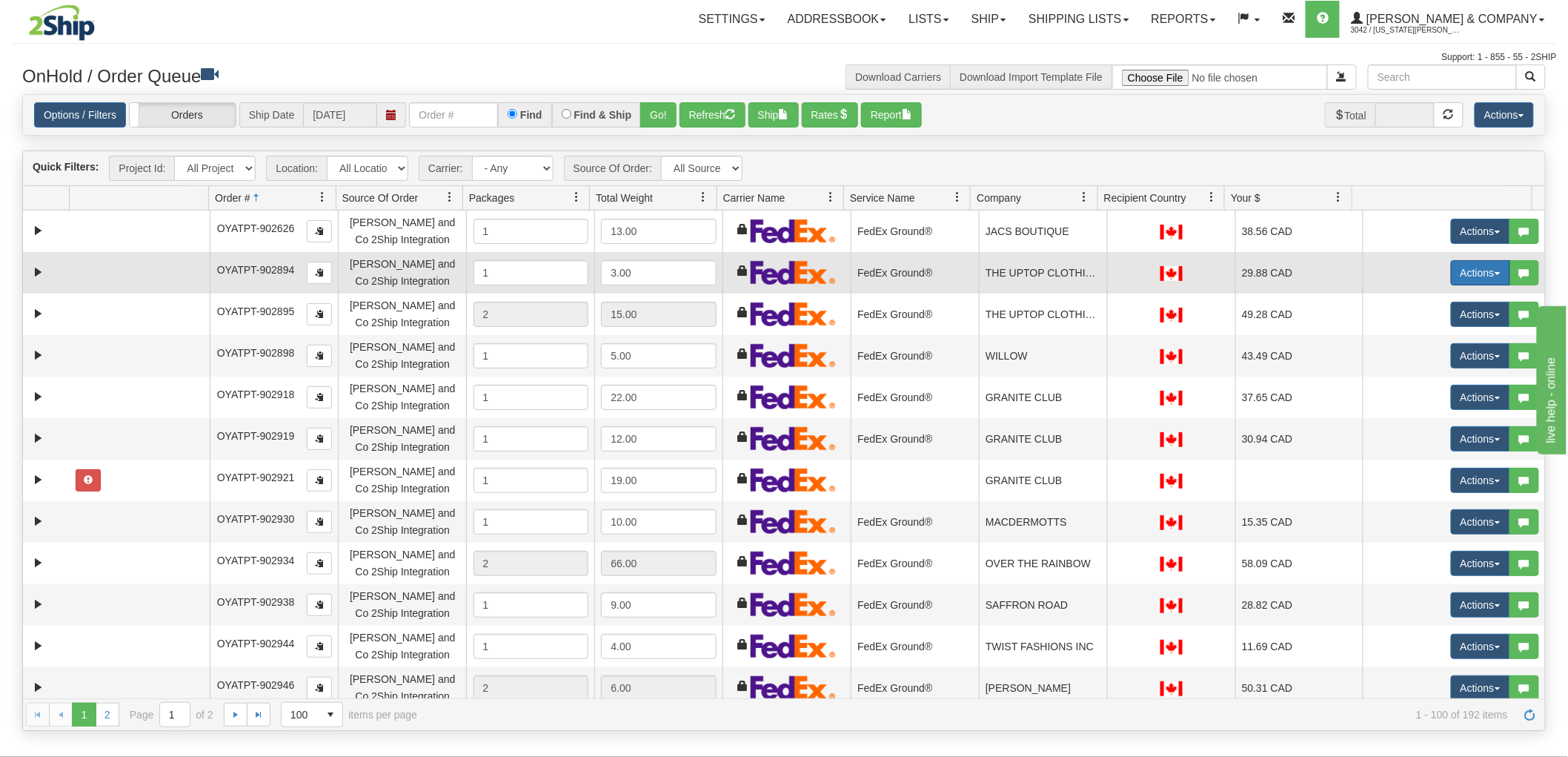
click at [1453, 275] on button "Actions" at bounding box center [1480, 273] width 59 height 25
click at [1425, 373] on span "Delete" at bounding box center [1426, 378] width 40 height 12
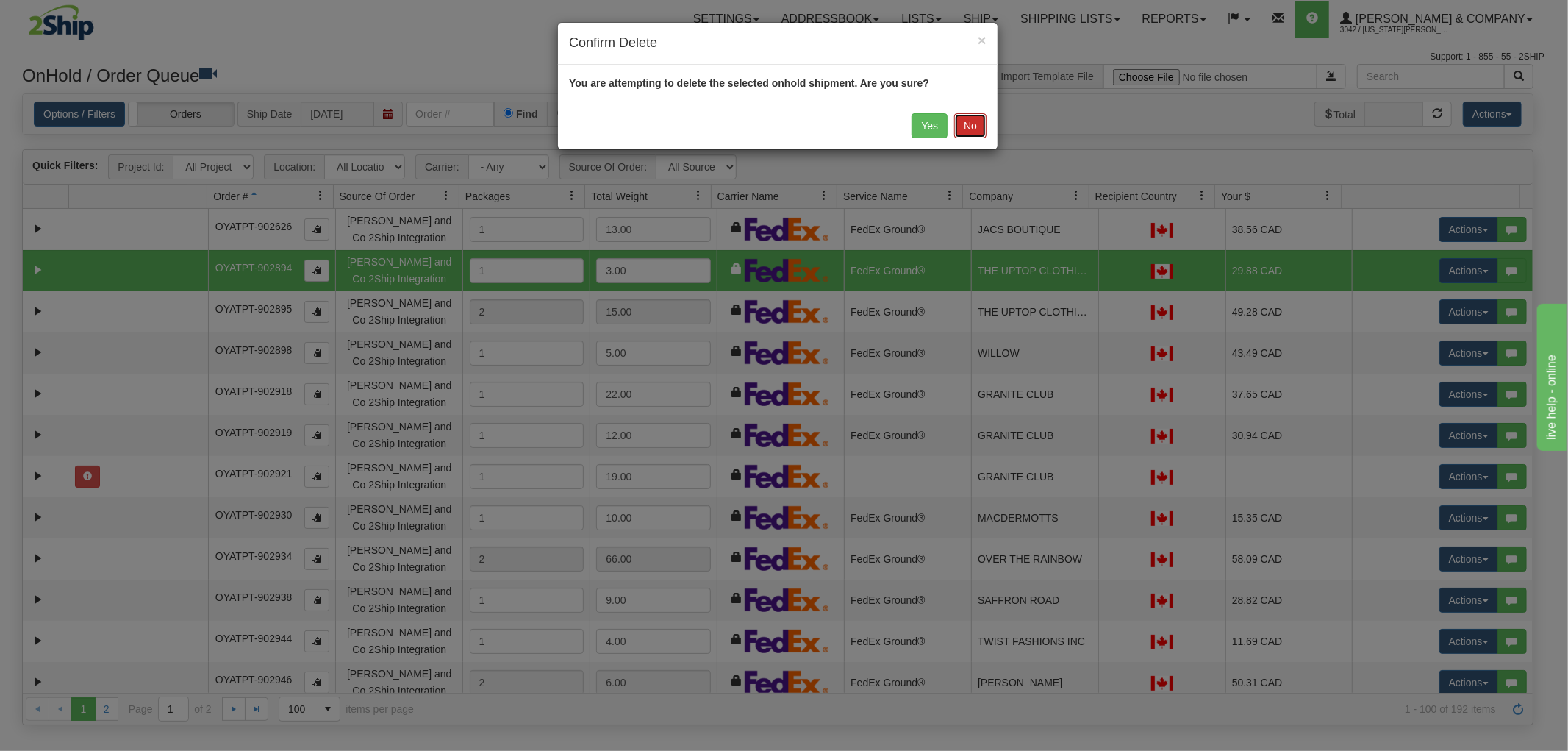
click at [964, 128] on button "No" at bounding box center [970, 126] width 32 height 25
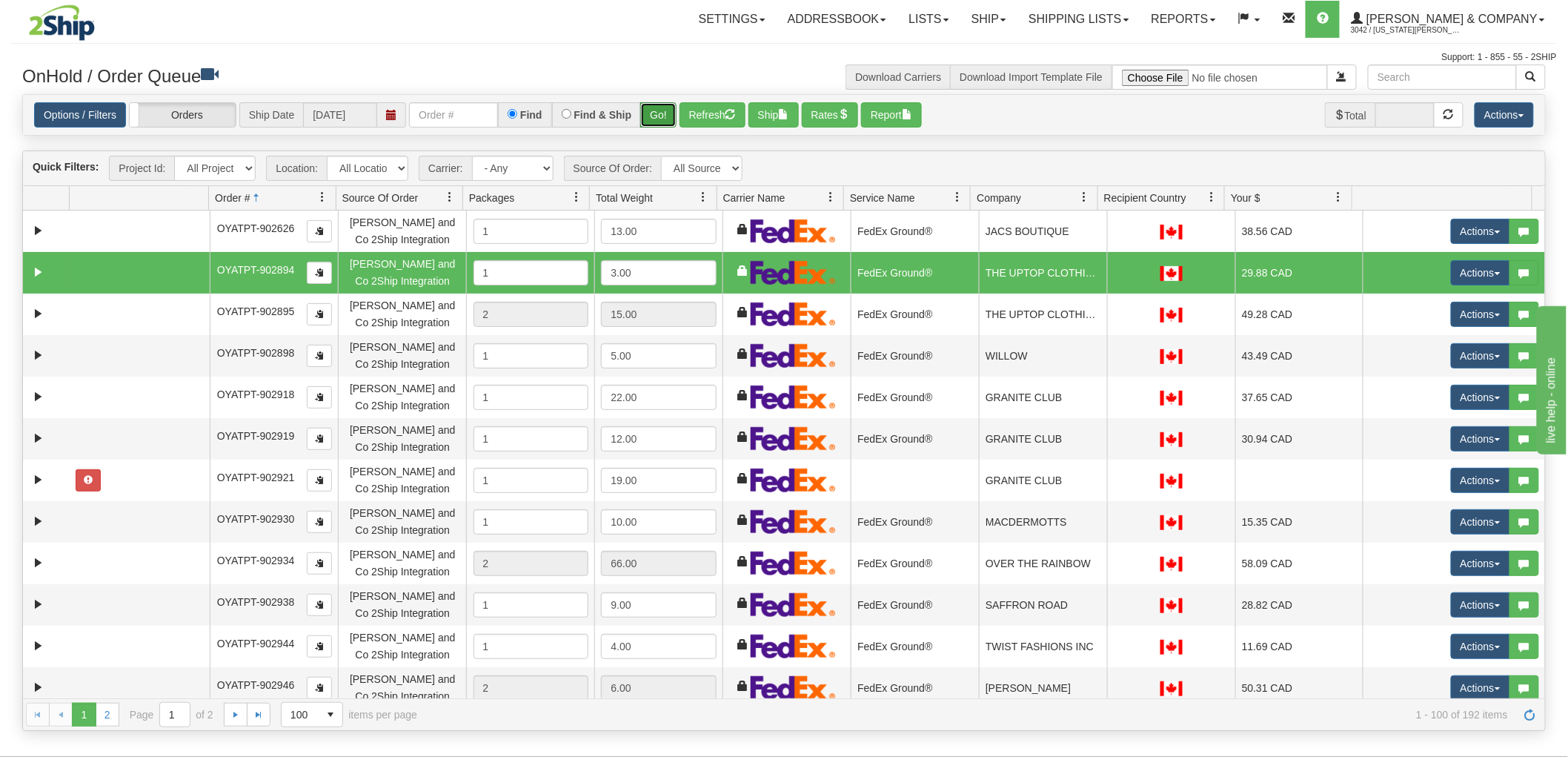
click at [654, 106] on button "Go!" at bounding box center [659, 115] width 36 height 25
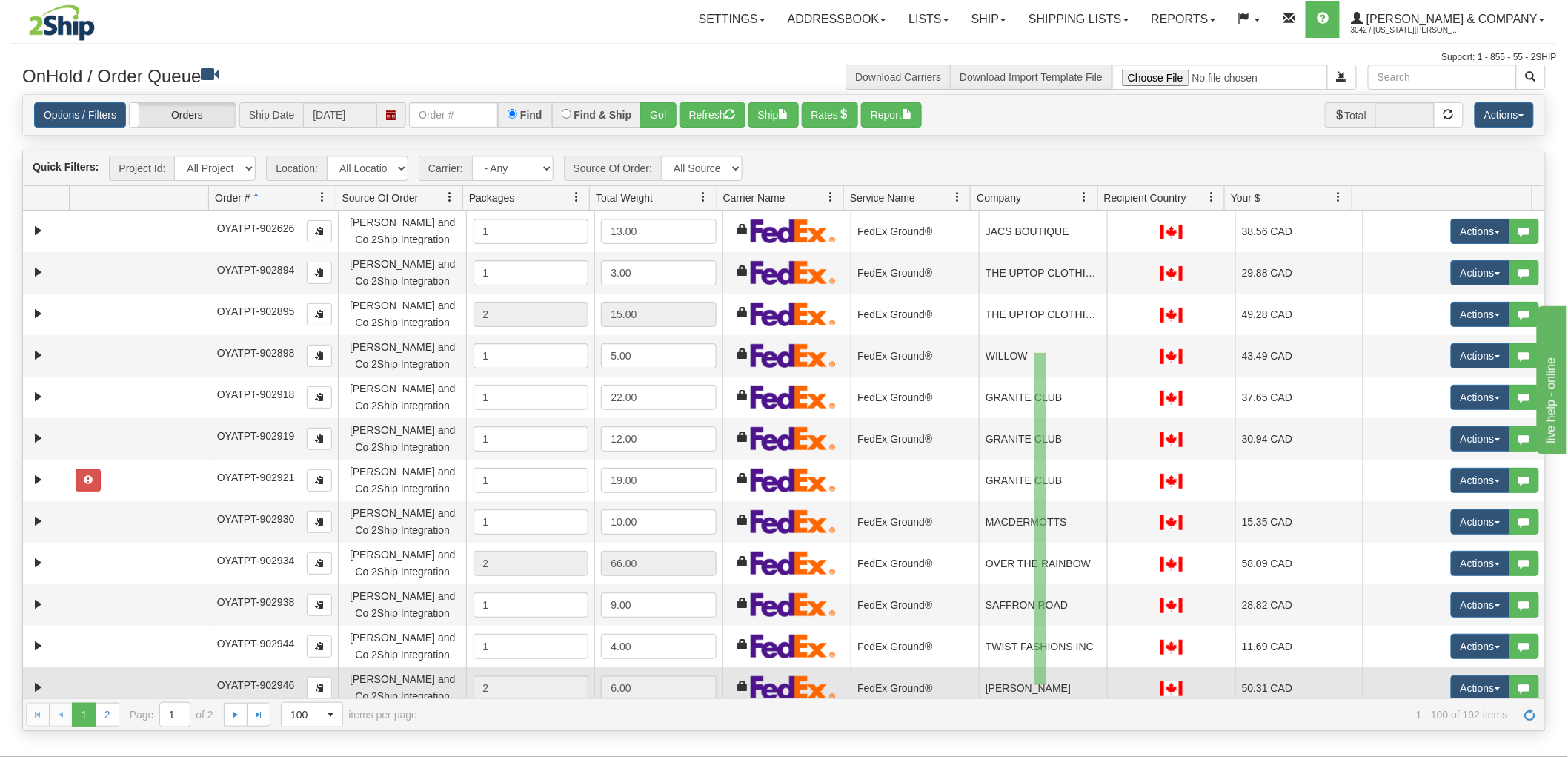
drag, startPoint x: 1034, startPoint y: 353, endPoint x: 1046, endPoint y: 685, distance: 332.2
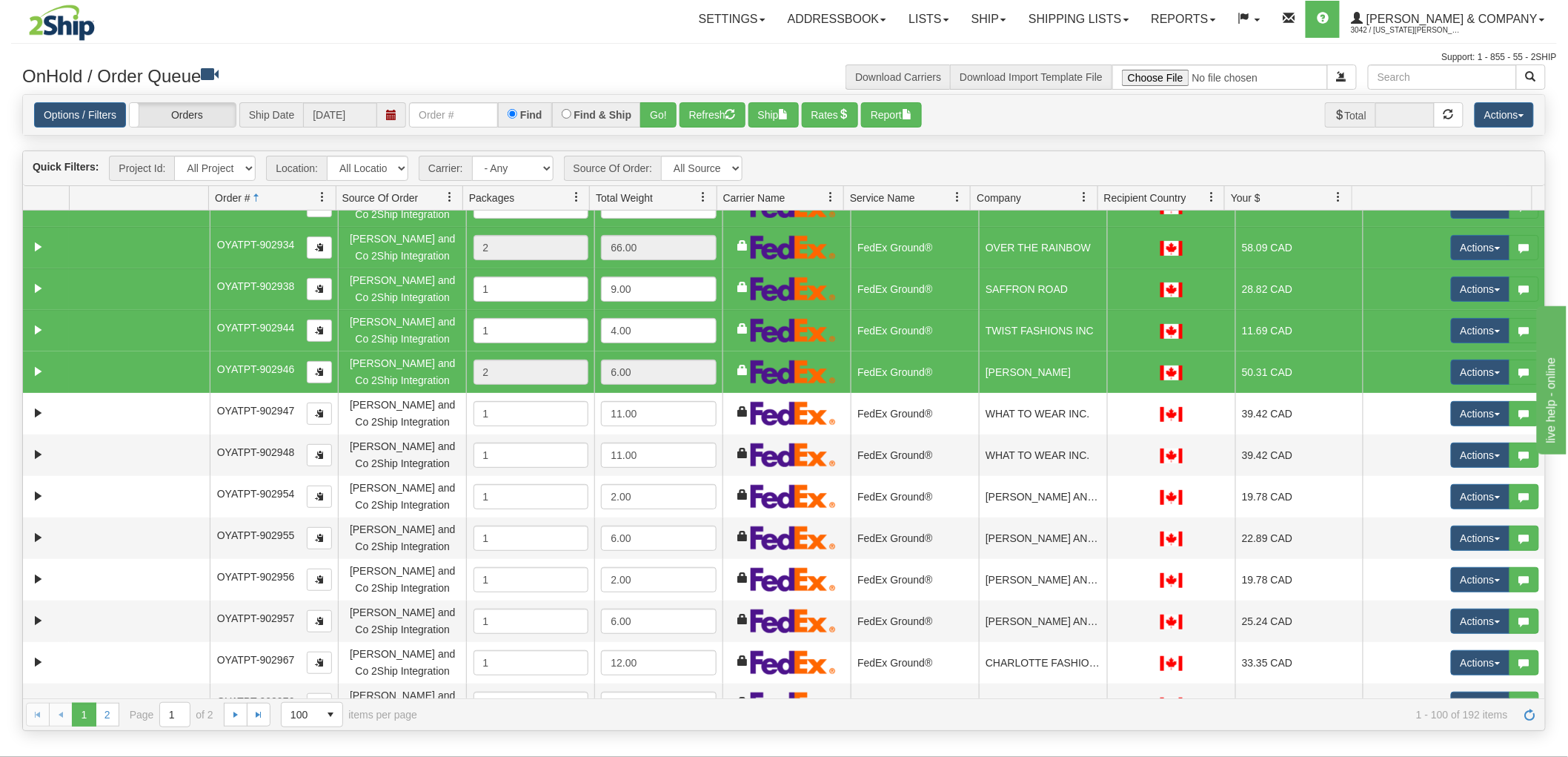
scroll to position [329, 0]
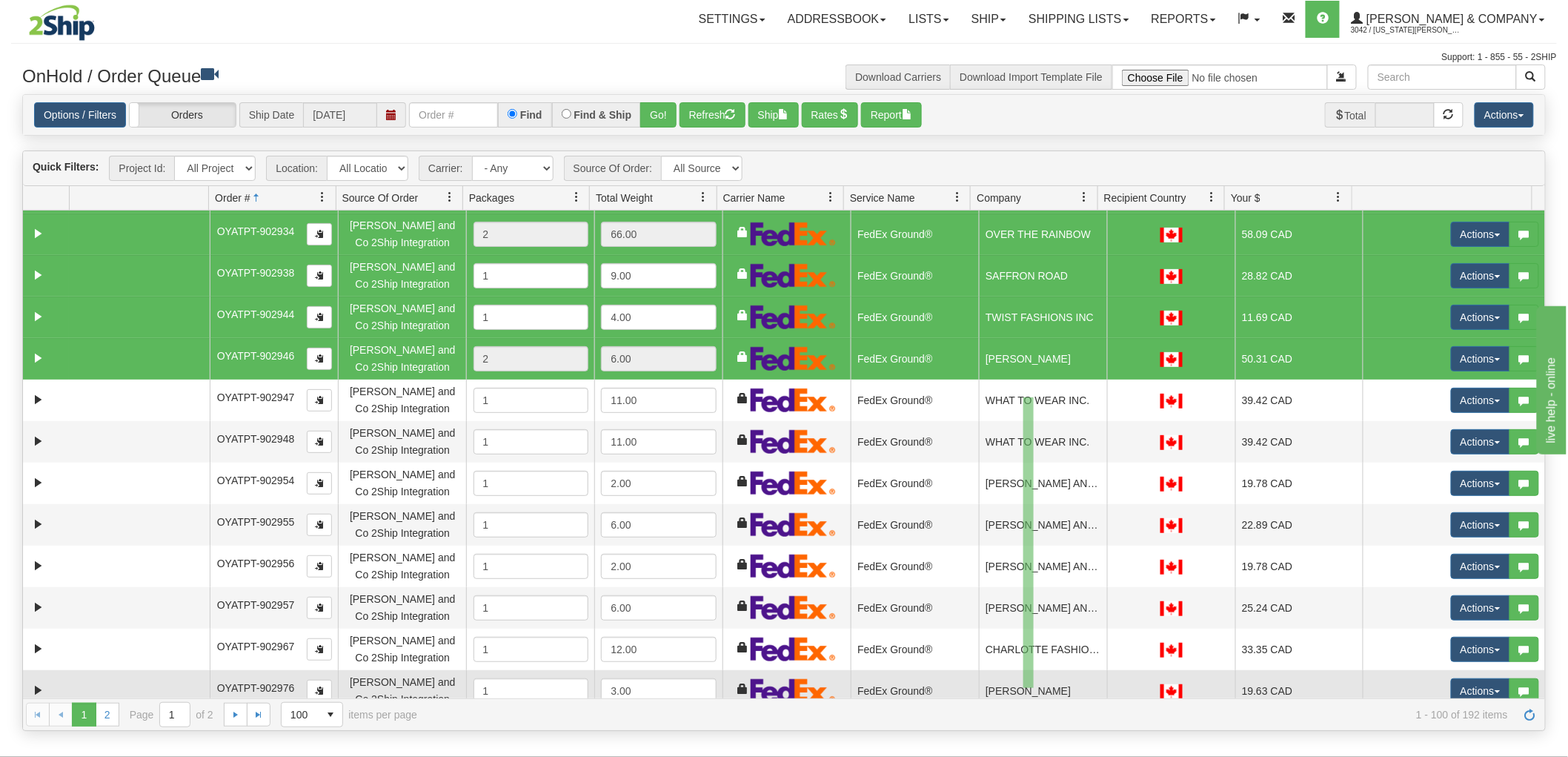
drag, startPoint x: 1024, startPoint y: 398, endPoint x: 1034, endPoint y: 691, distance: 293.2
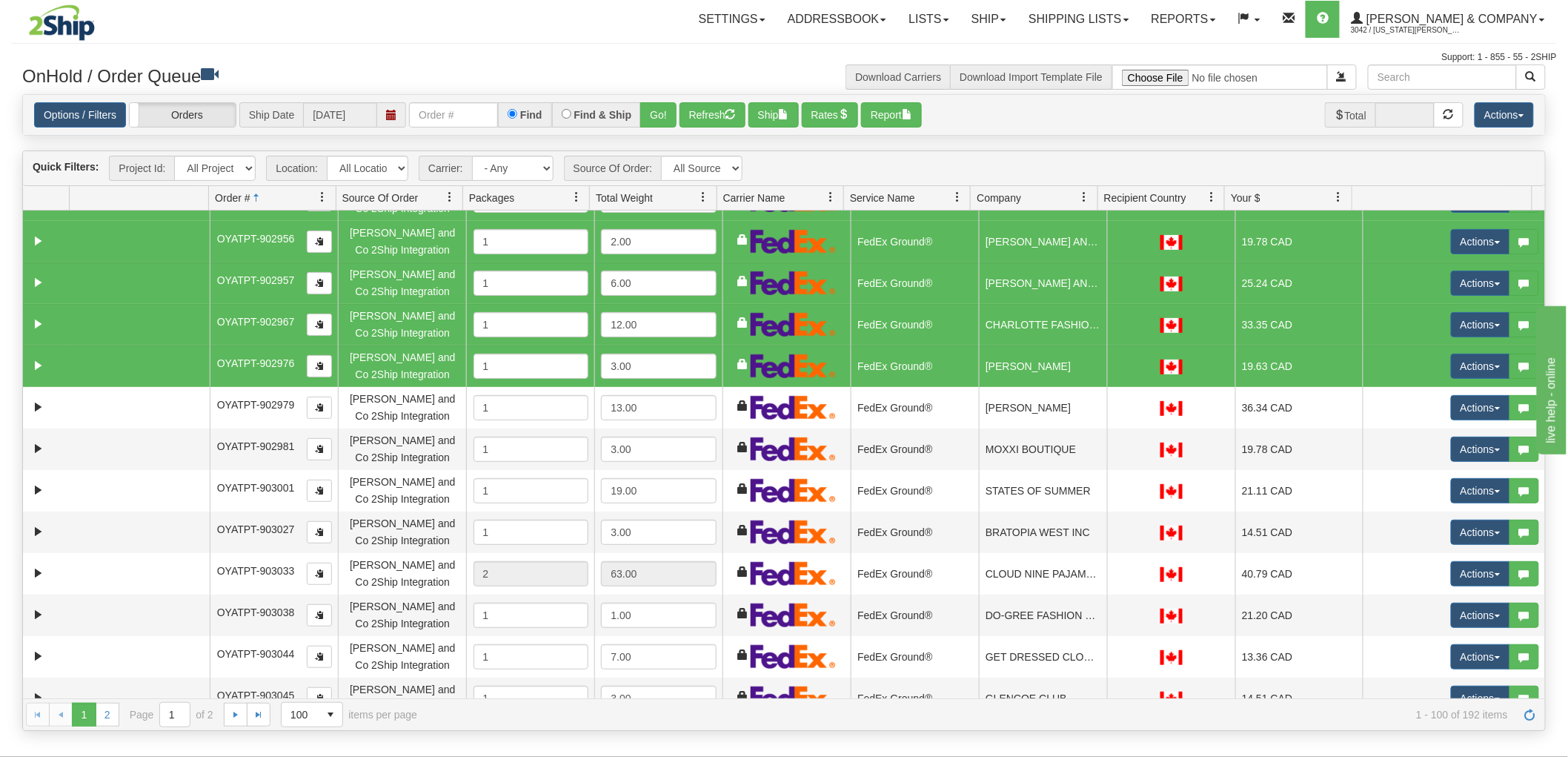
scroll to position [658, 0]
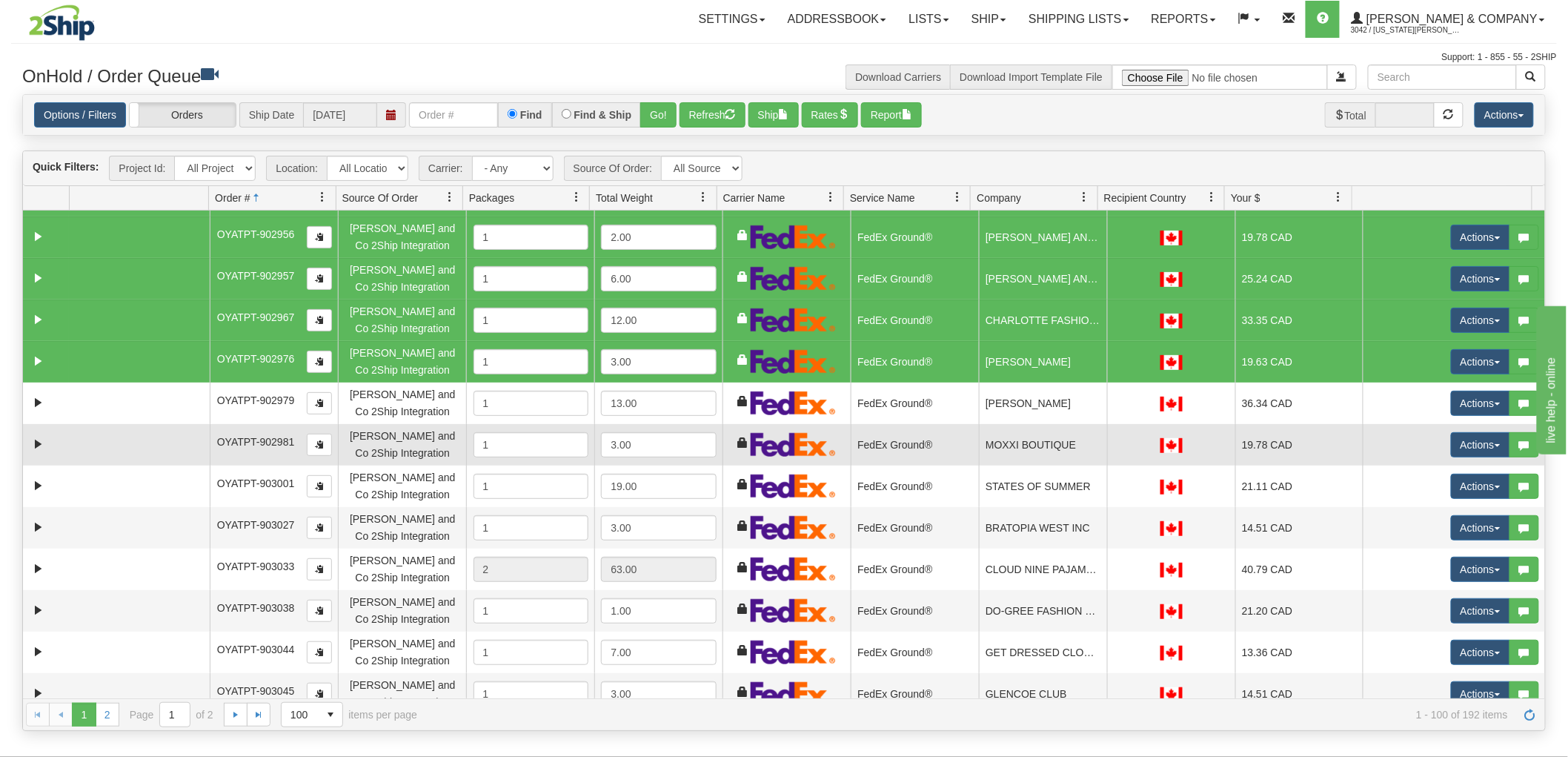
drag, startPoint x: 1043, startPoint y: 390, endPoint x: 1043, endPoint y: 450, distance: 60.0
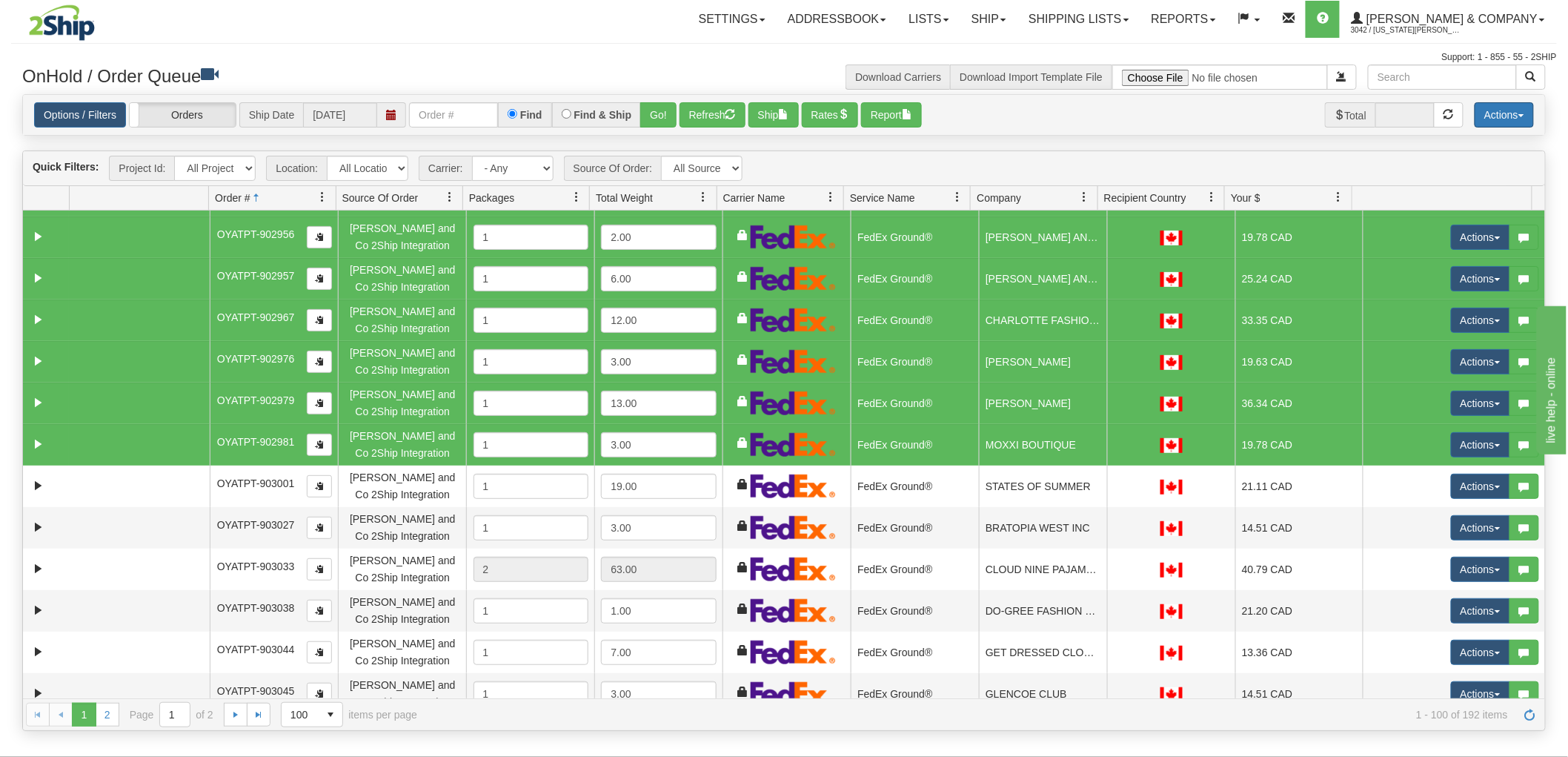
click at [1499, 123] on button "Actions" at bounding box center [1504, 115] width 59 height 25
click at [1494, 229] on link "Delete Selected" at bounding box center [1470, 233] width 124 height 19
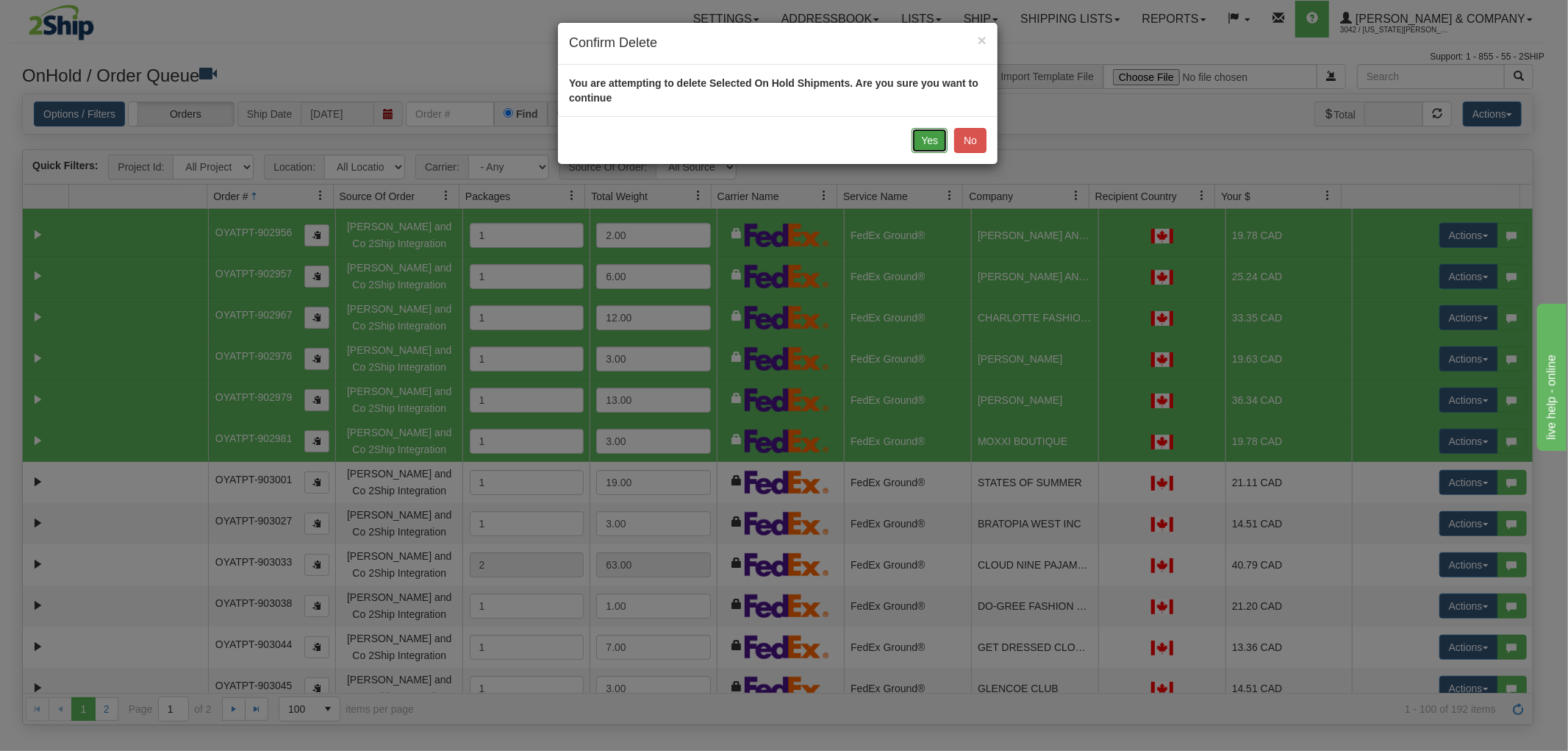
click at [924, 136] on button "Yes" at bounding box center [930, 140] width 36 height 25
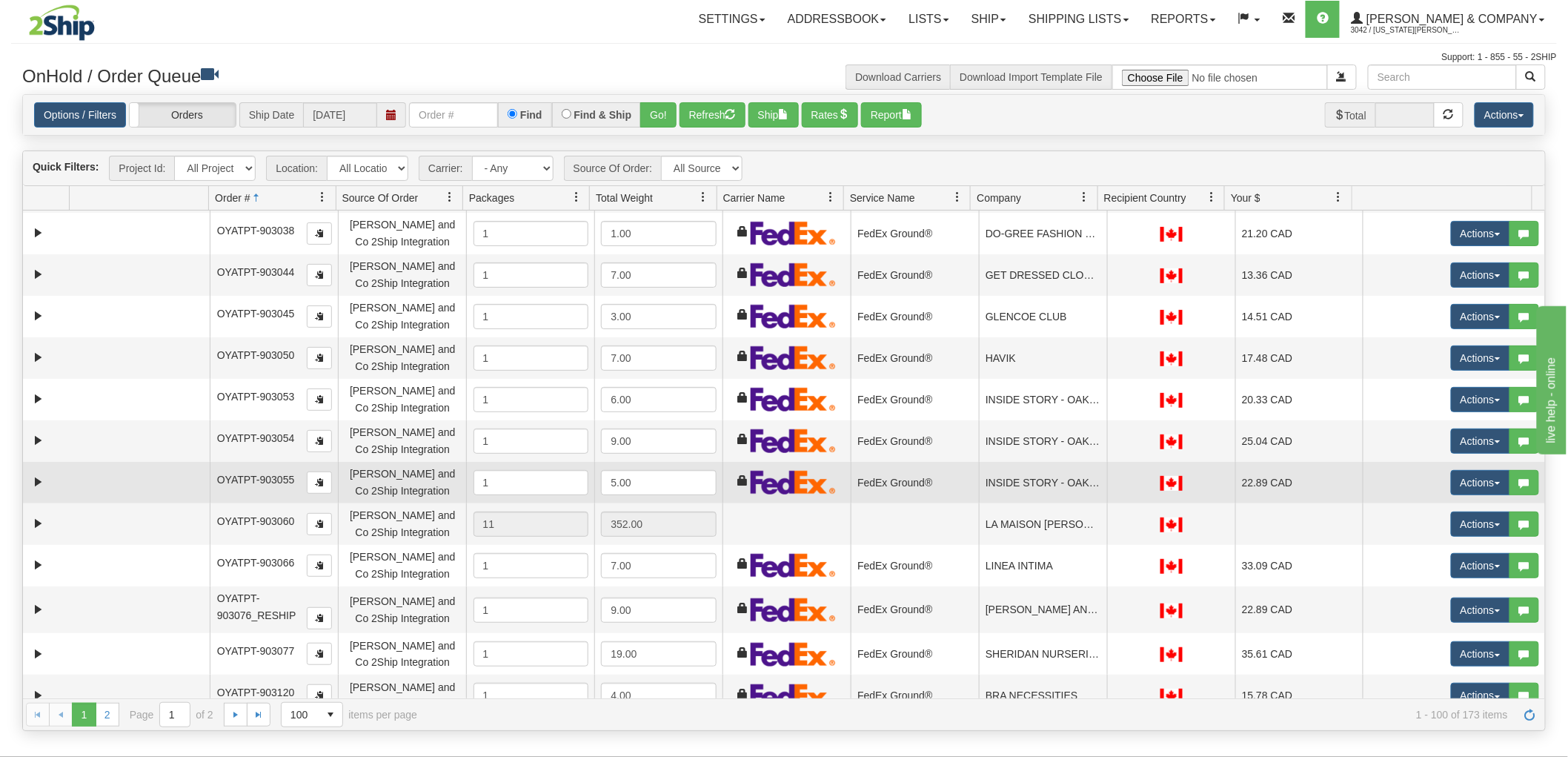
scroll to position [0, 0]
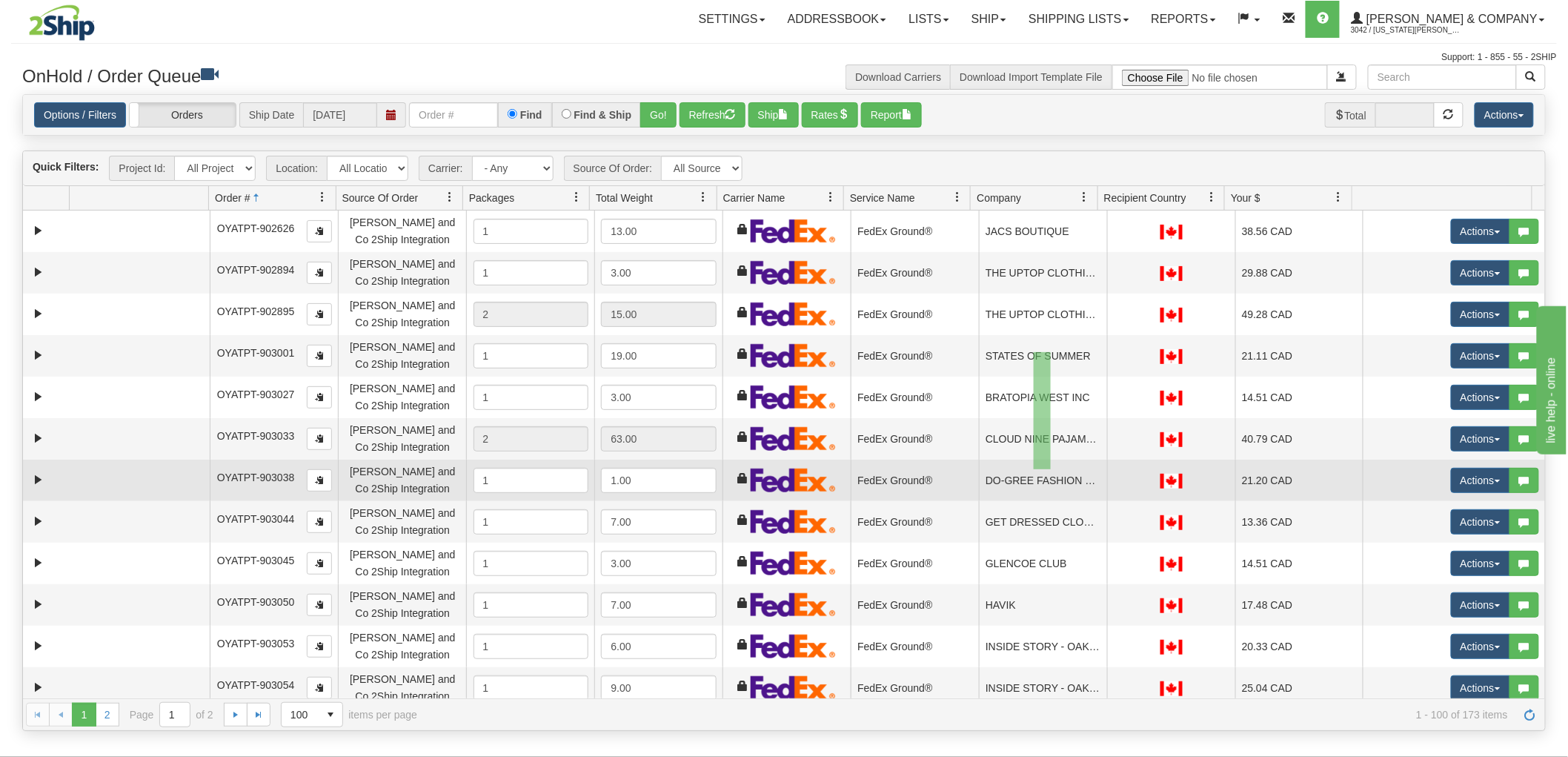
drag, startPoint x: 1034, startPoint y: 352, endPoint x: 1051, endPoint y: 469, distance: 118.2
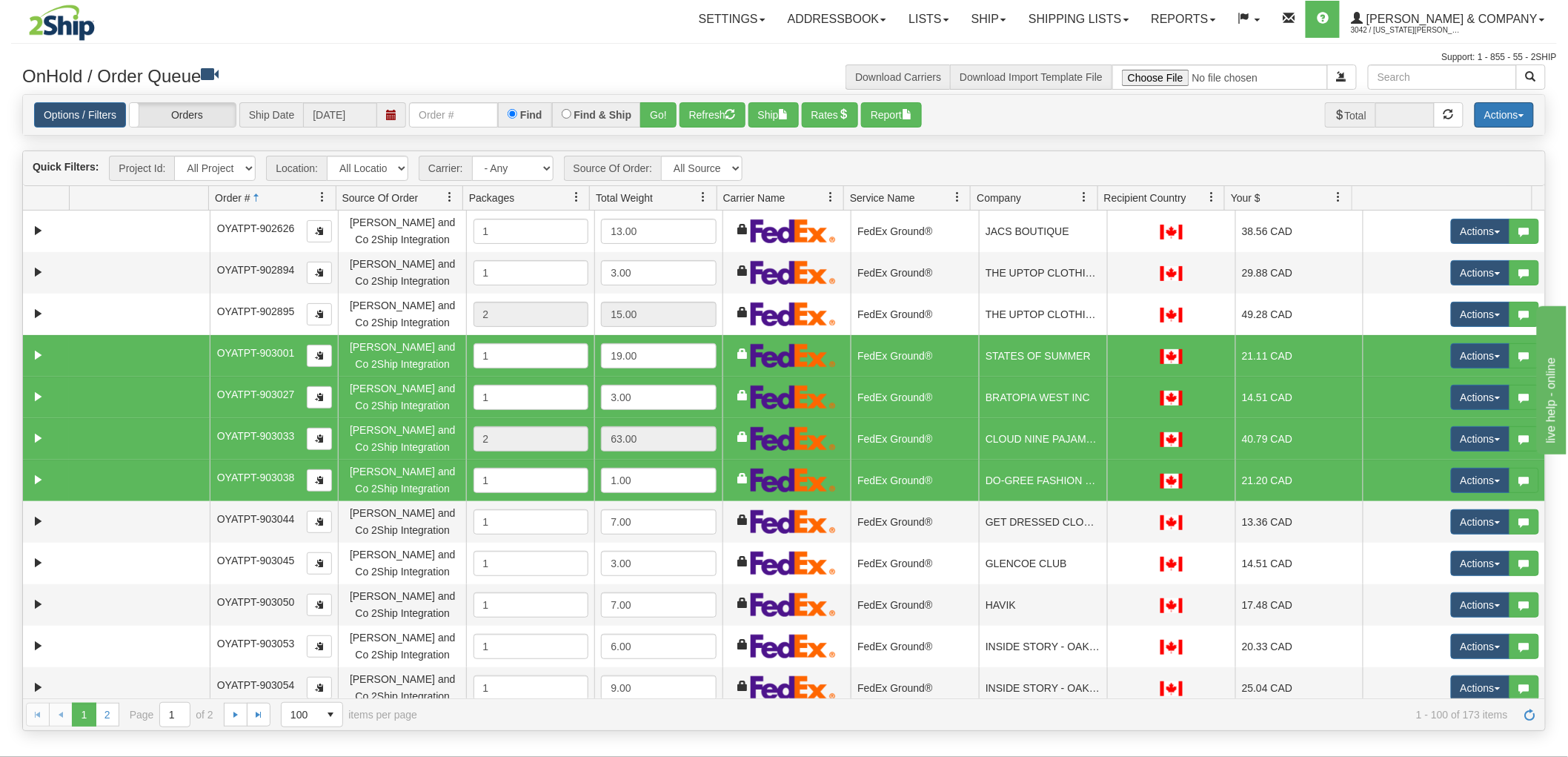
click at [1489, 113] on button "Actions" at bounding box center [1504, 115] width 59 height 25
click at [1457, 230] on link "Delete Selected" at bounding box center [1470, 233] width 124 height 19
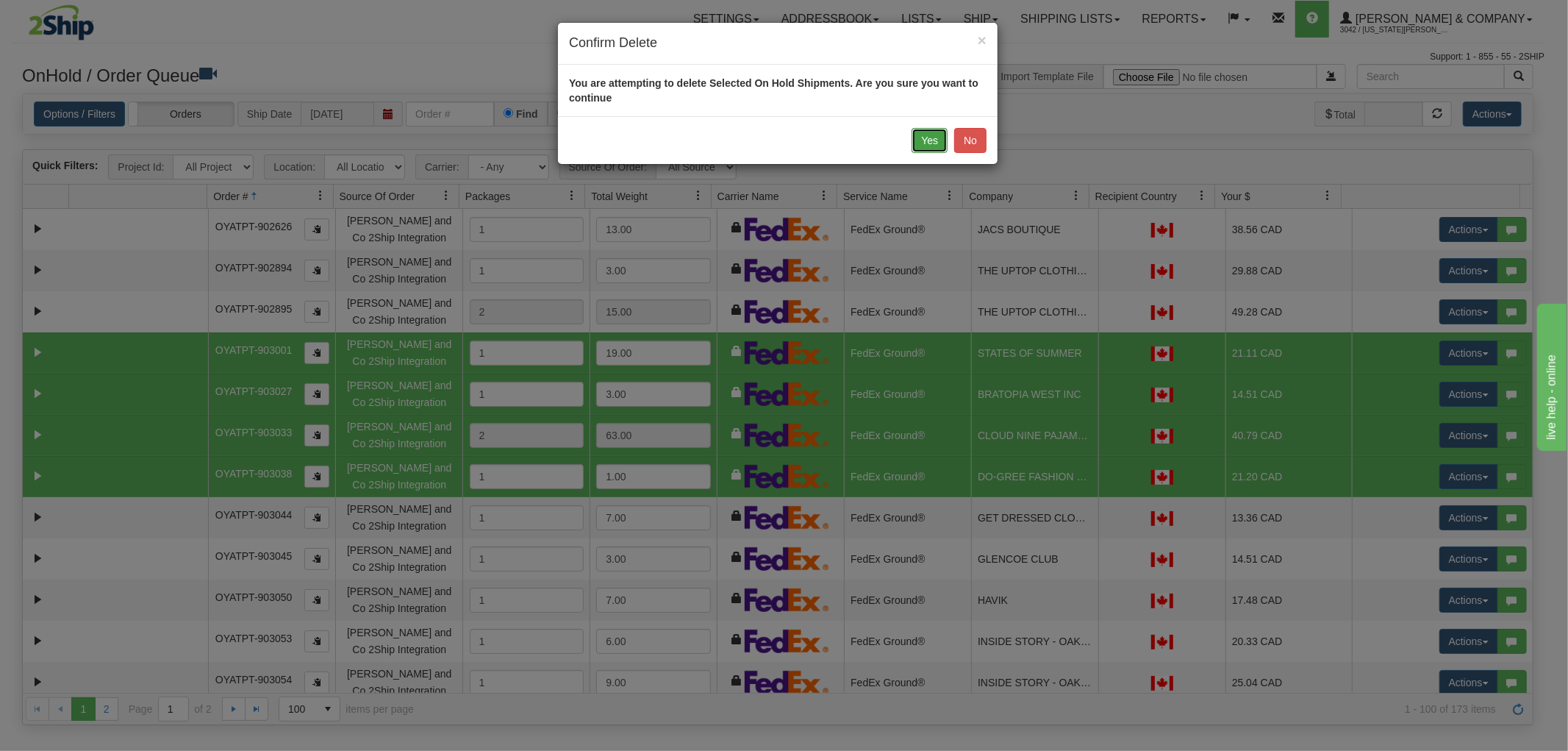
click at [919, 140] on button "Yes" at bounding box center [930, 140] width 36 height 25
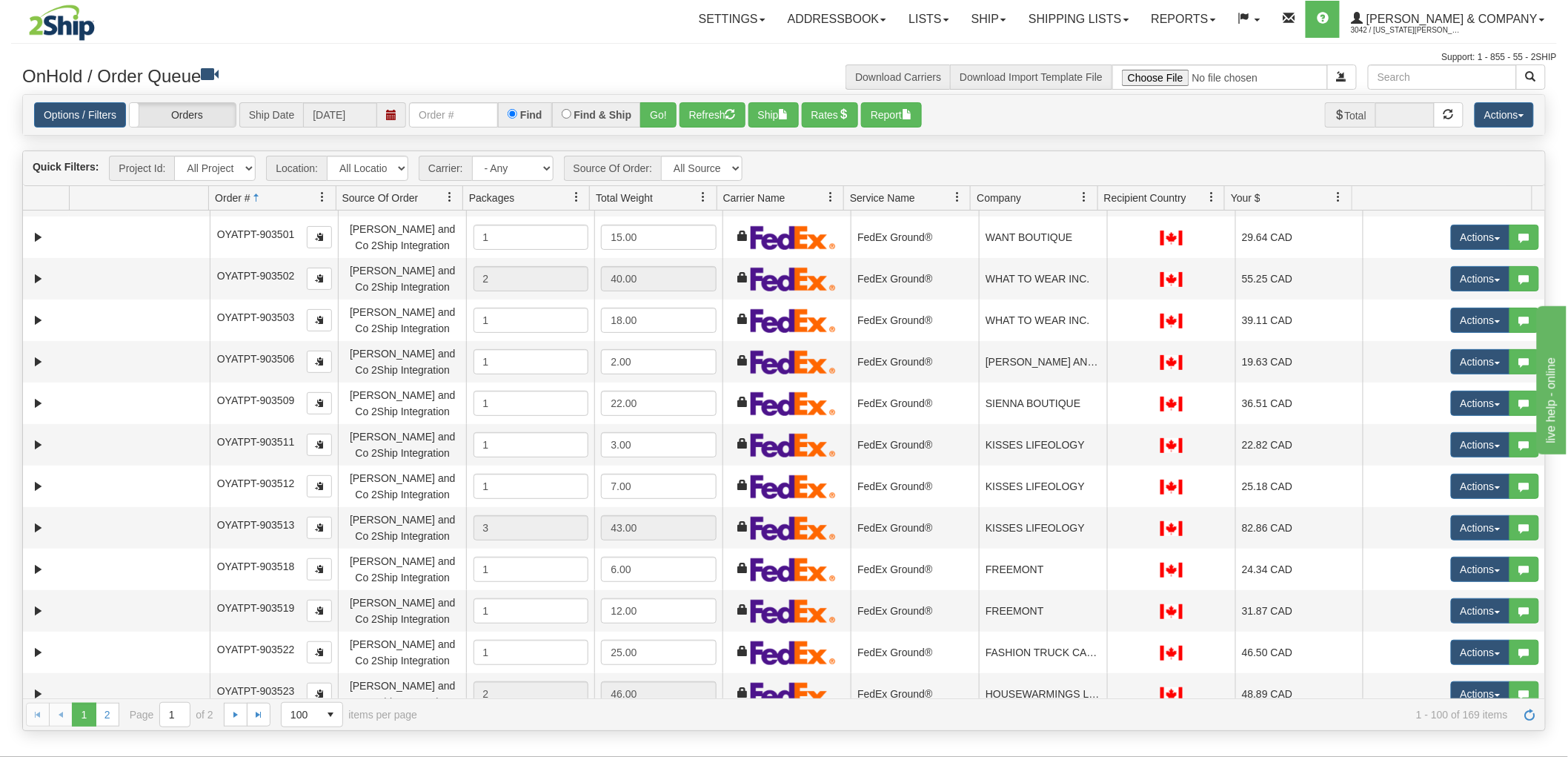
scroll to position [3666, 0]
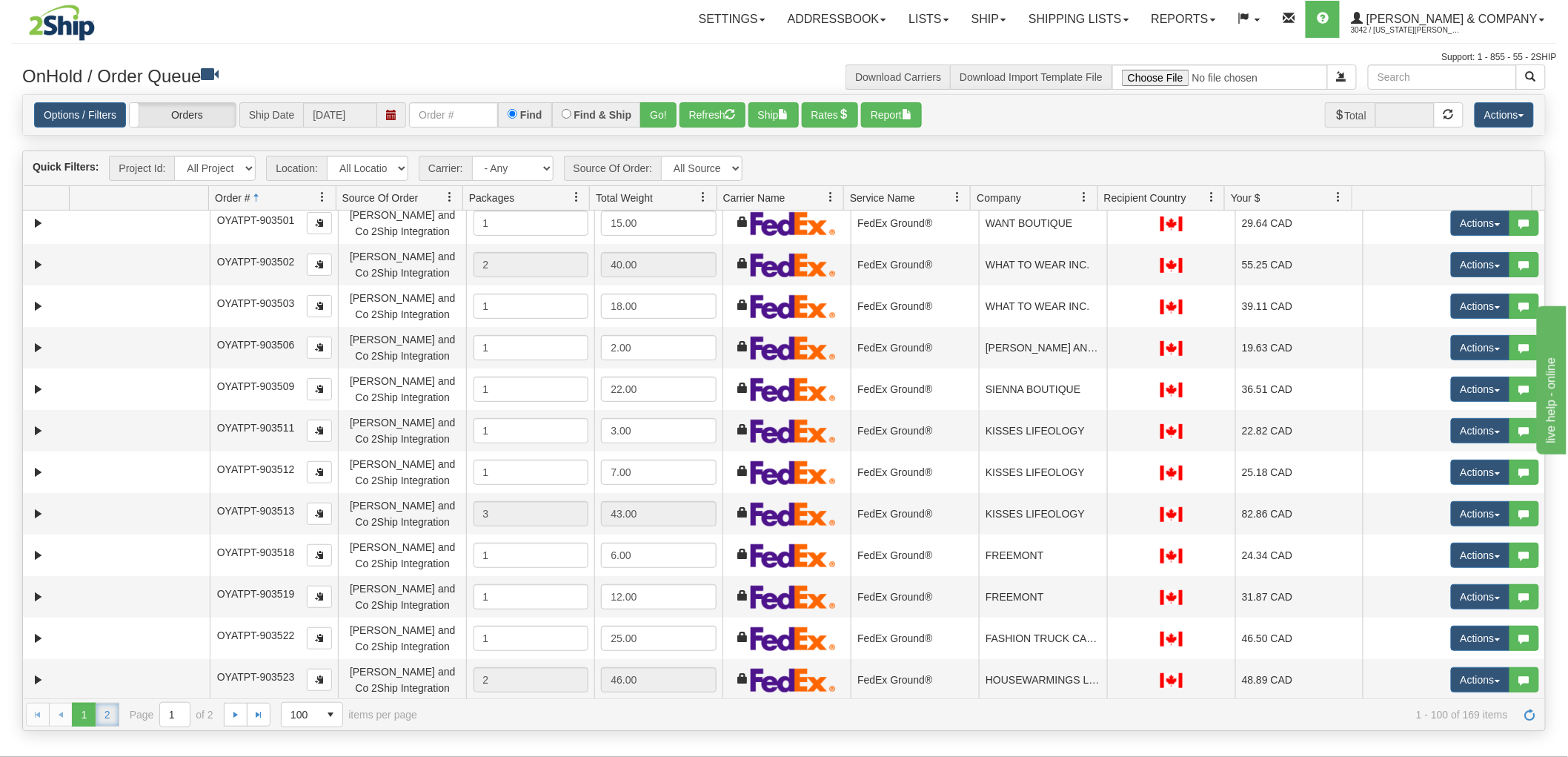
click at [112, 715] on link "2" at bounding box center [107, 714] width 24 height 24
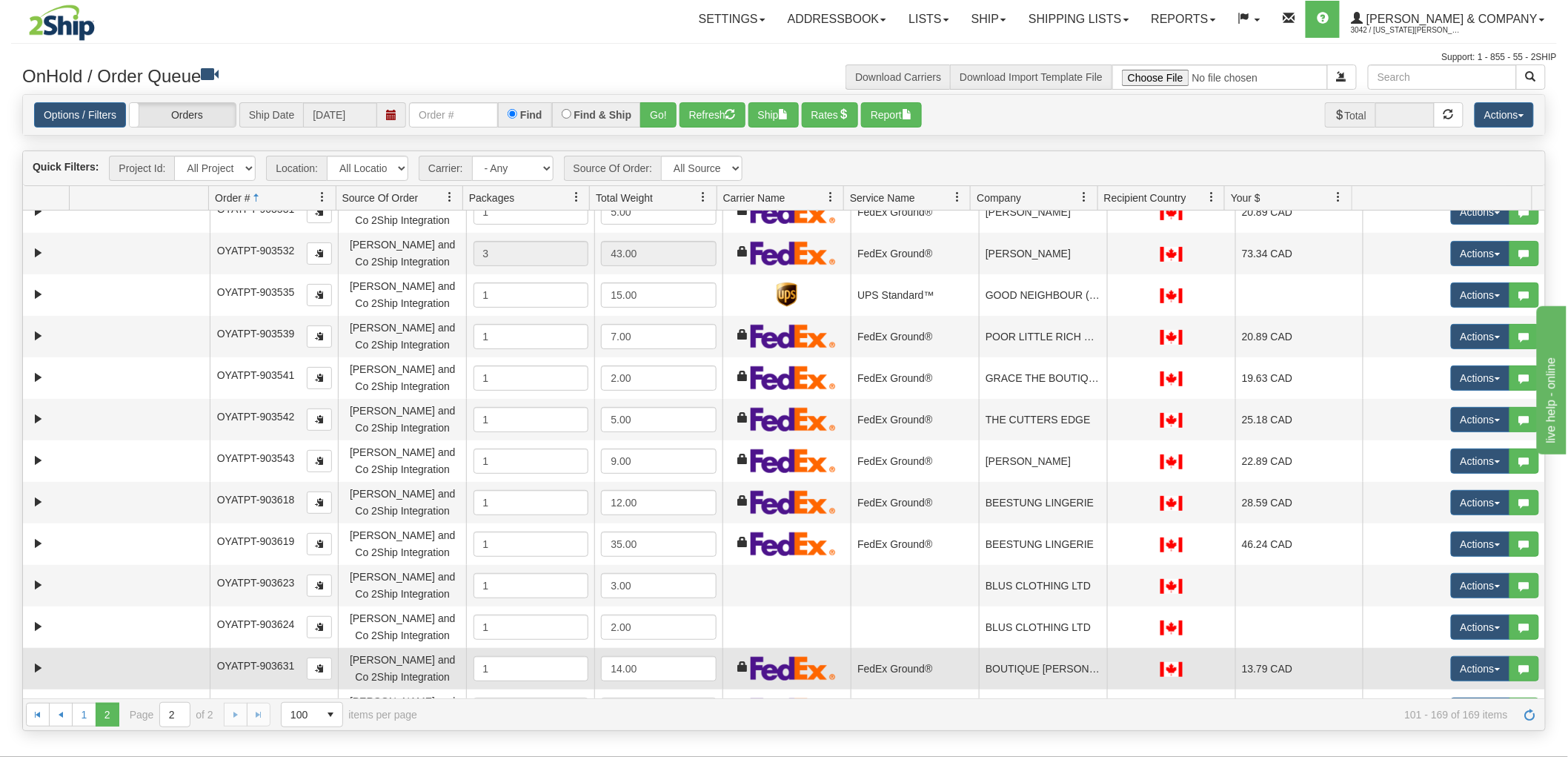
scroll to position [0, 0]
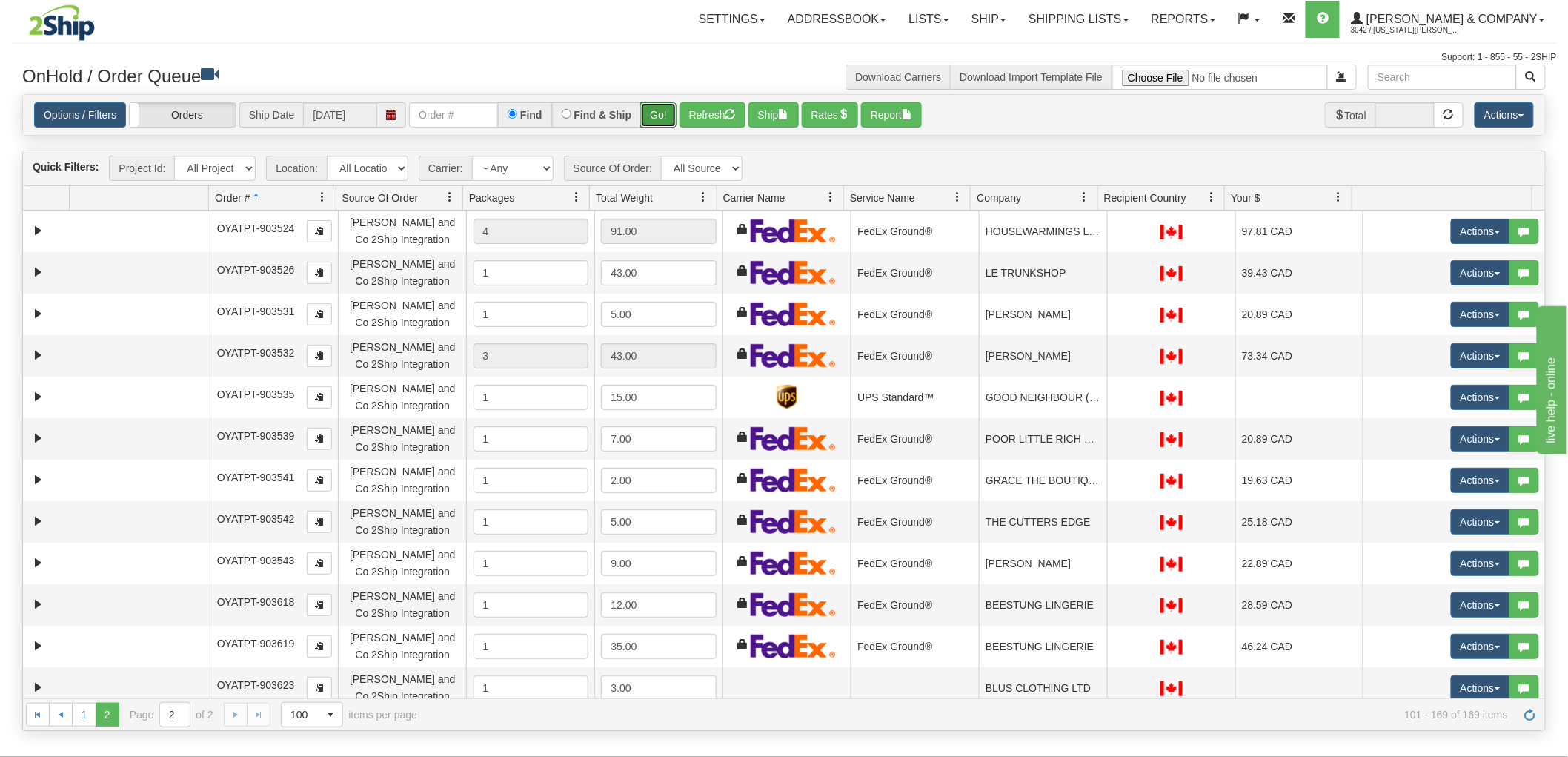
click at [660, 116] on button "Go!" at bounding box center [659, 115] width 36 height 25
click at [323, 715] on span "select" at bounding box center [330, 714] width 24 height 24
click at [324, 649] on li "25" at bounding box center [311, 649] width 61 height 21
